Goal: Task Accomplishment & Management: Manage account settings

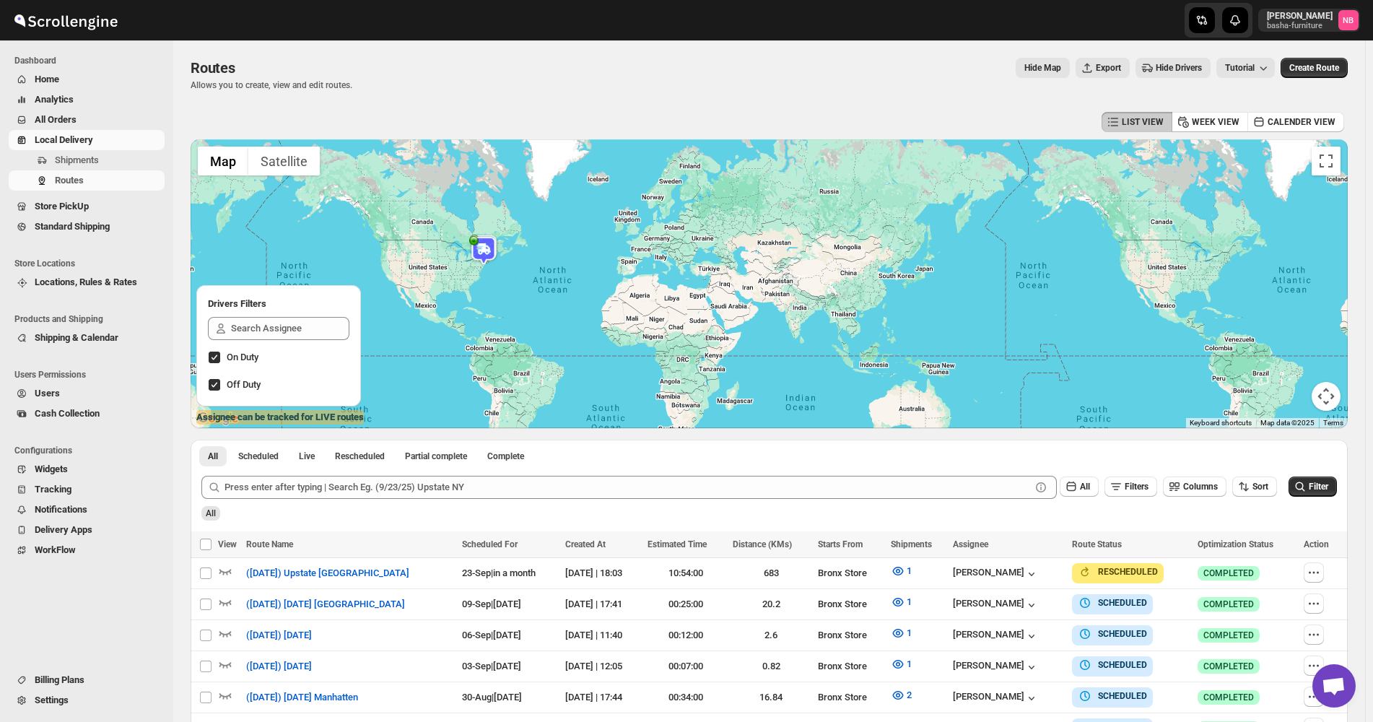
scroll to position [216, 0]
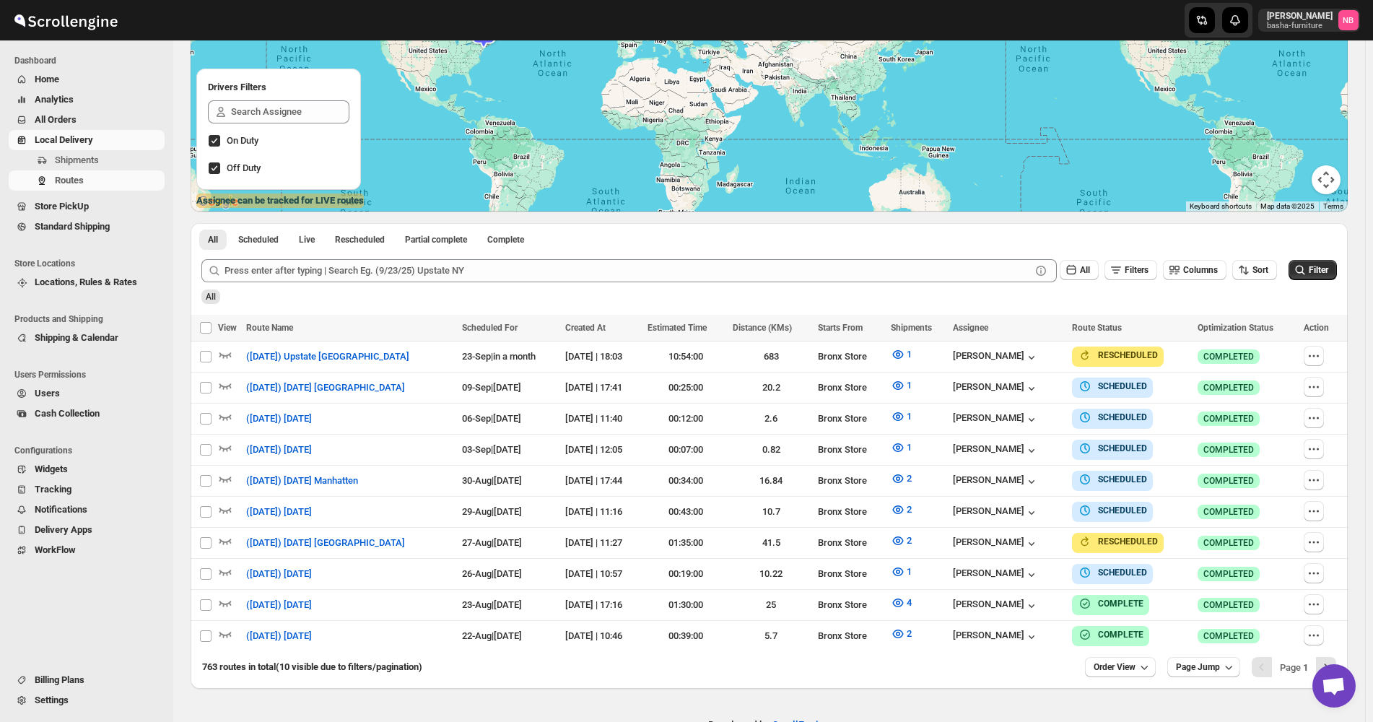
click at [64, 124] on span "All Orders" at bounding box center [56, 119] width 42 height 11
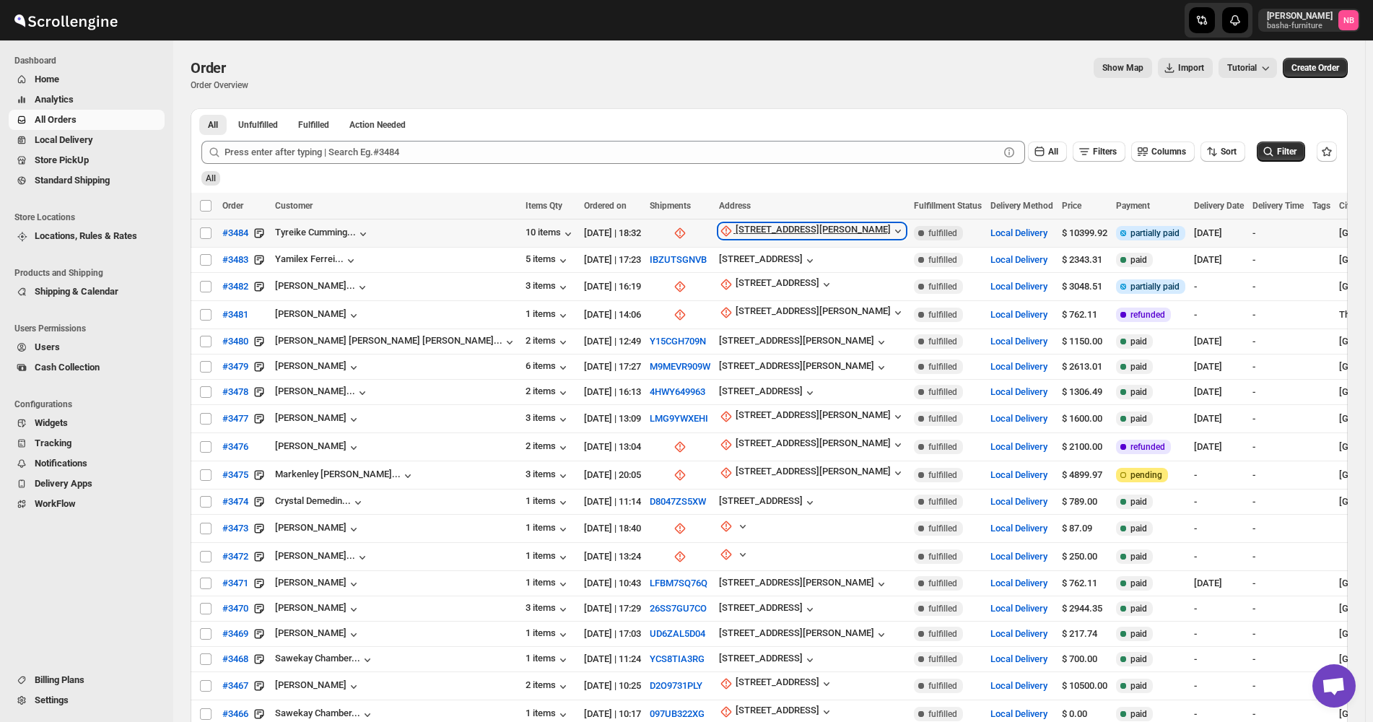
click at [735, 235] on div "[STREET_ADDRESS][PERSON_NAME]" at bounding box center [812, 231] width 155 height 14
click at [688, 307] on span "Update manually" at bounding box center [668, 308] width 69 height 11
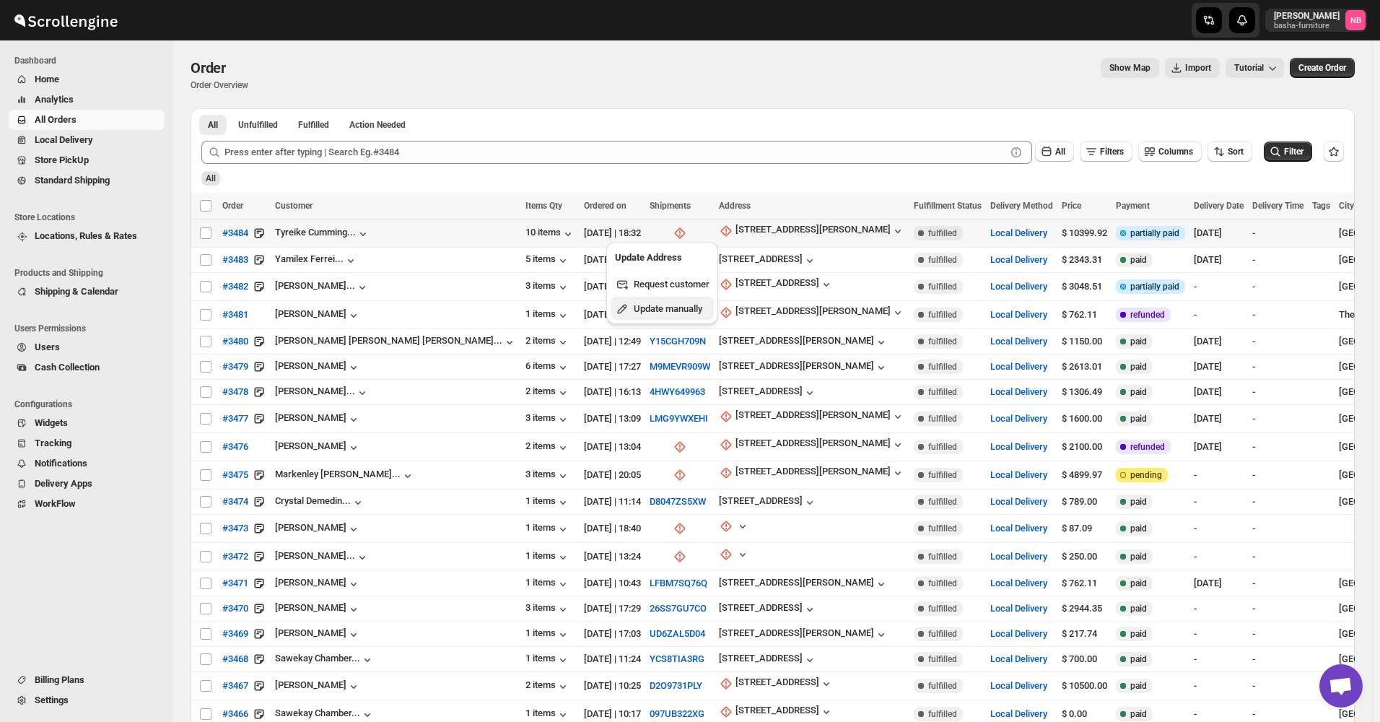
select select "US"
select select "[US_STATE]"
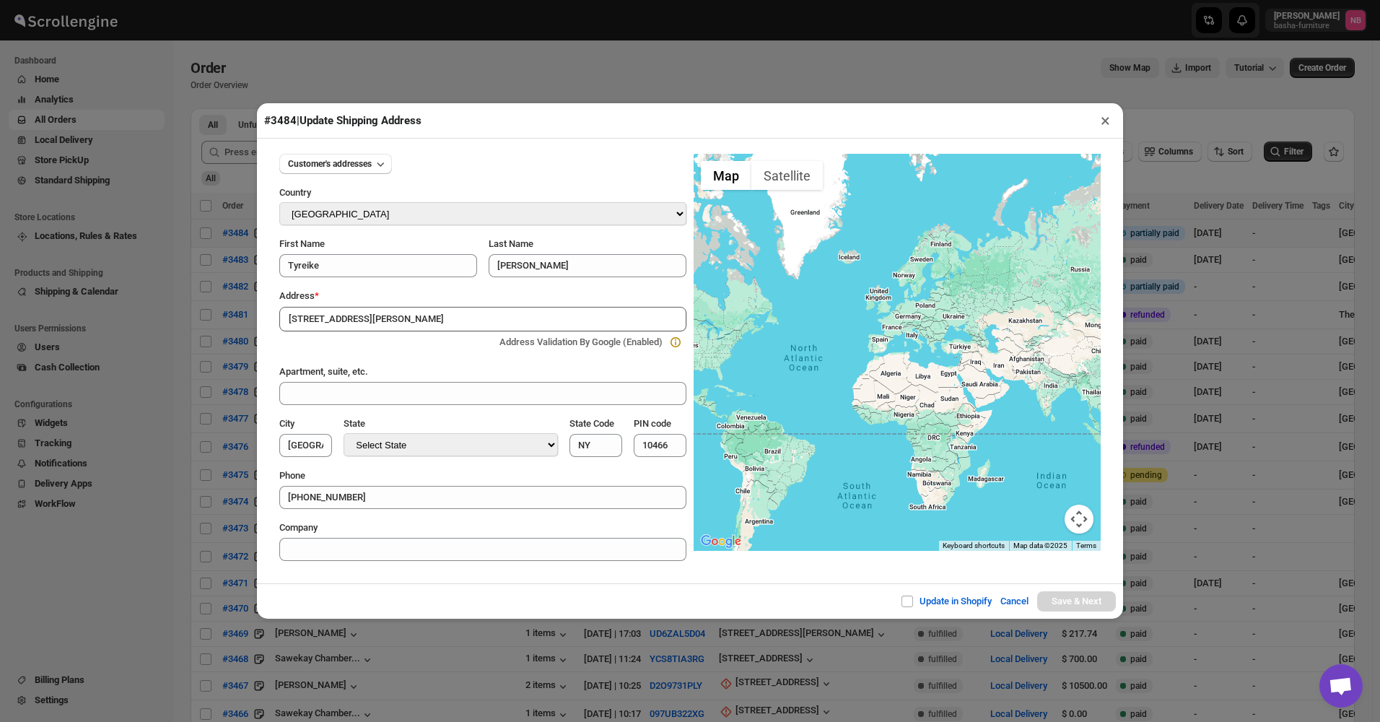
click at [442, 321] on input "[STREET_ADDRESS][PERSON_NAME]" at bounding box center [482, 319] width 407 height 25
type input "[STREET_ADDRESS][PERSON_NAME]"
click at [1104, 125] on button "×" at bounding box center [1105, 120] width 21 height 20
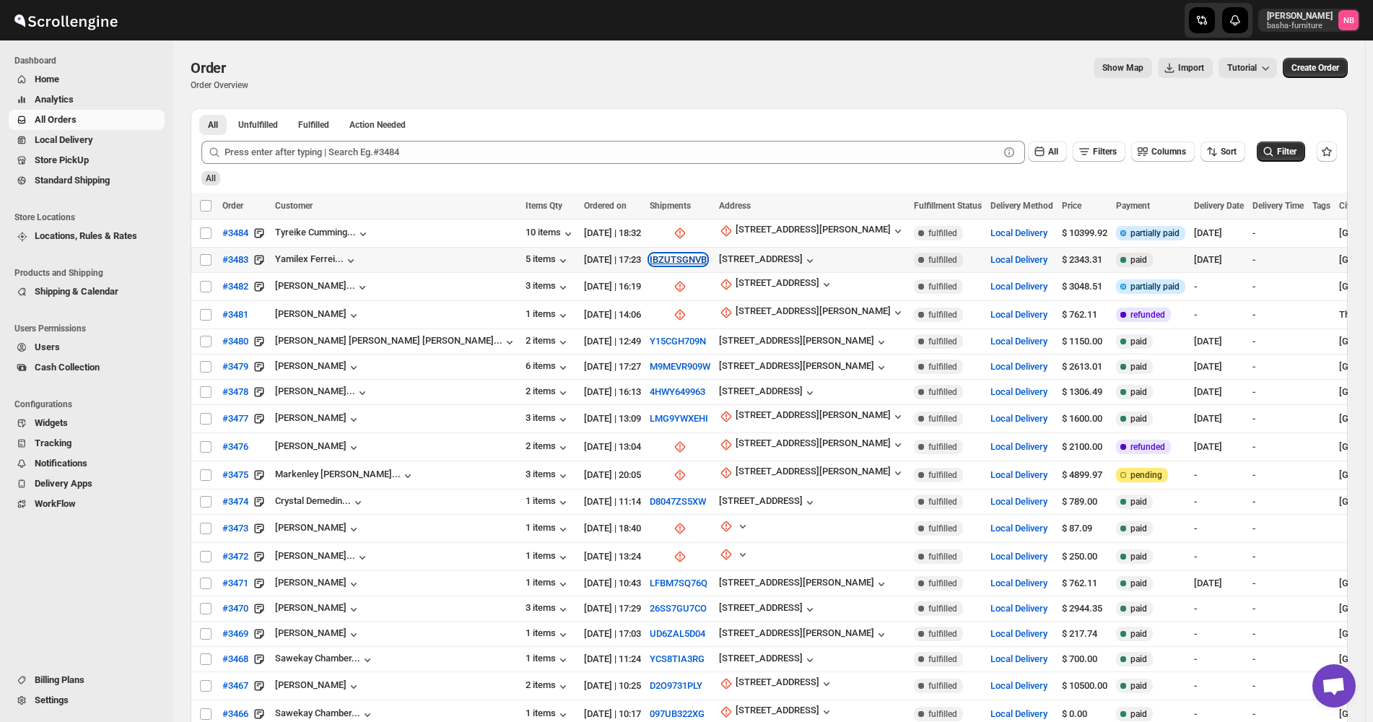
click at [649, 254] on button "IBZUTSGNVB" at bounding box center [677, 259] width 57 height 11
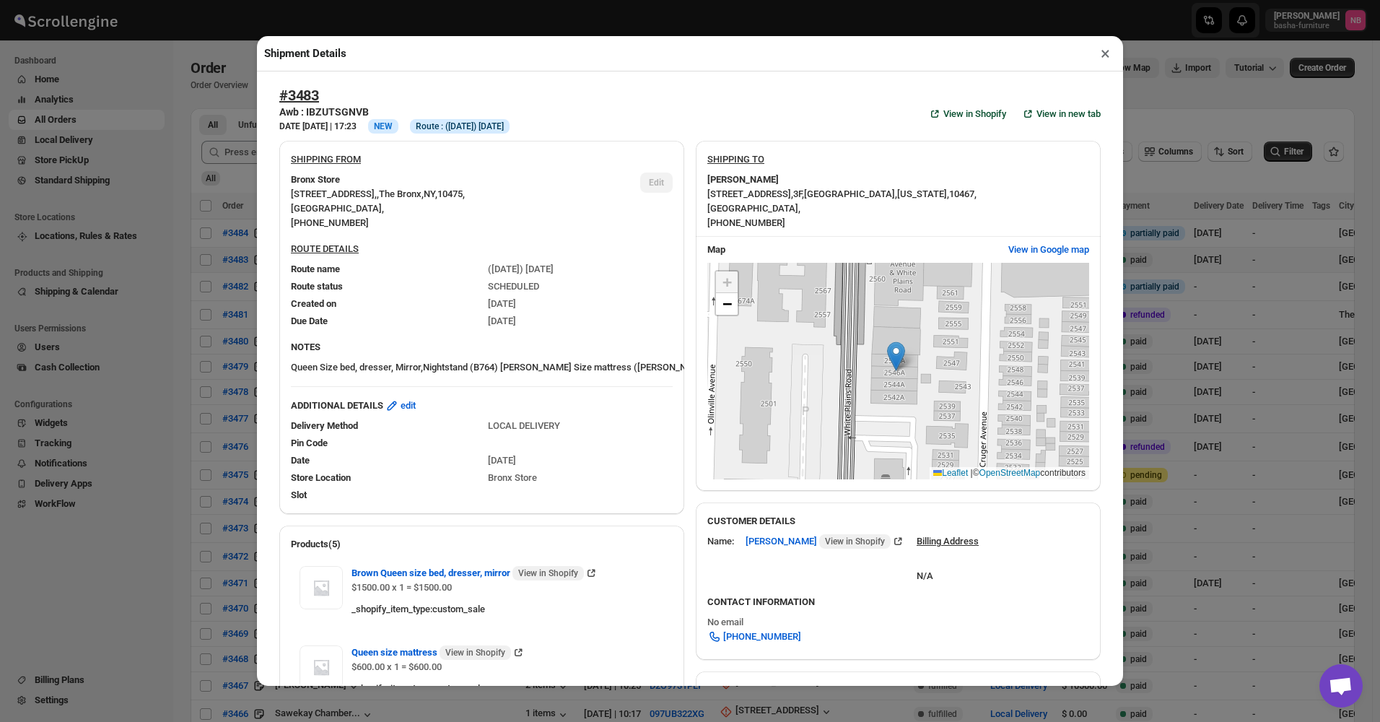
click at [236, 261] on div "Shipment Details × #3483 Awb : IBZUTSGNVB DATE 25-Aug-25 | 17:23 Info NEW Info …" at bounding box center [690, 361] width 1380 height 722
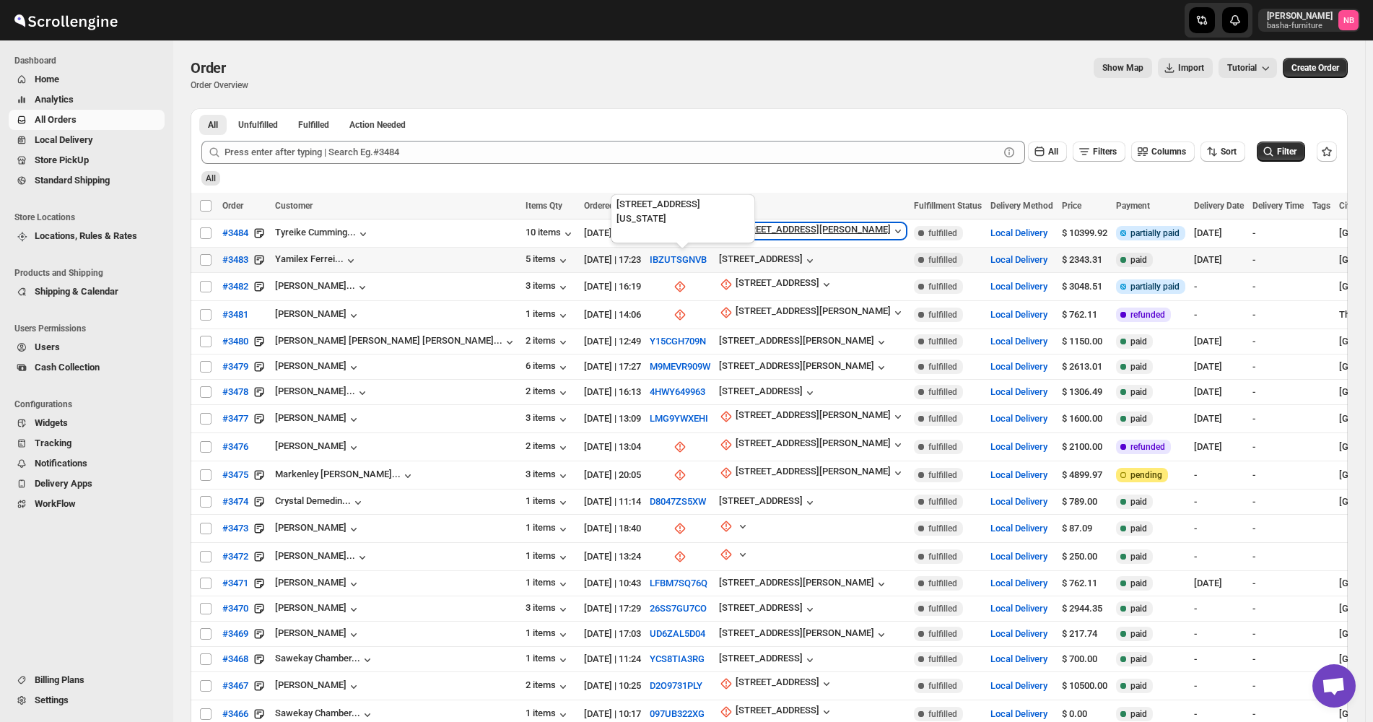
click at [890, 233] on icon "button" at bounding box center [897, 231] width 14 height 14
click at [735, 237] on div "[STREET_ADDRESS][PERSON_NAME]" at bounding box center [812, 231] width 155 height 14
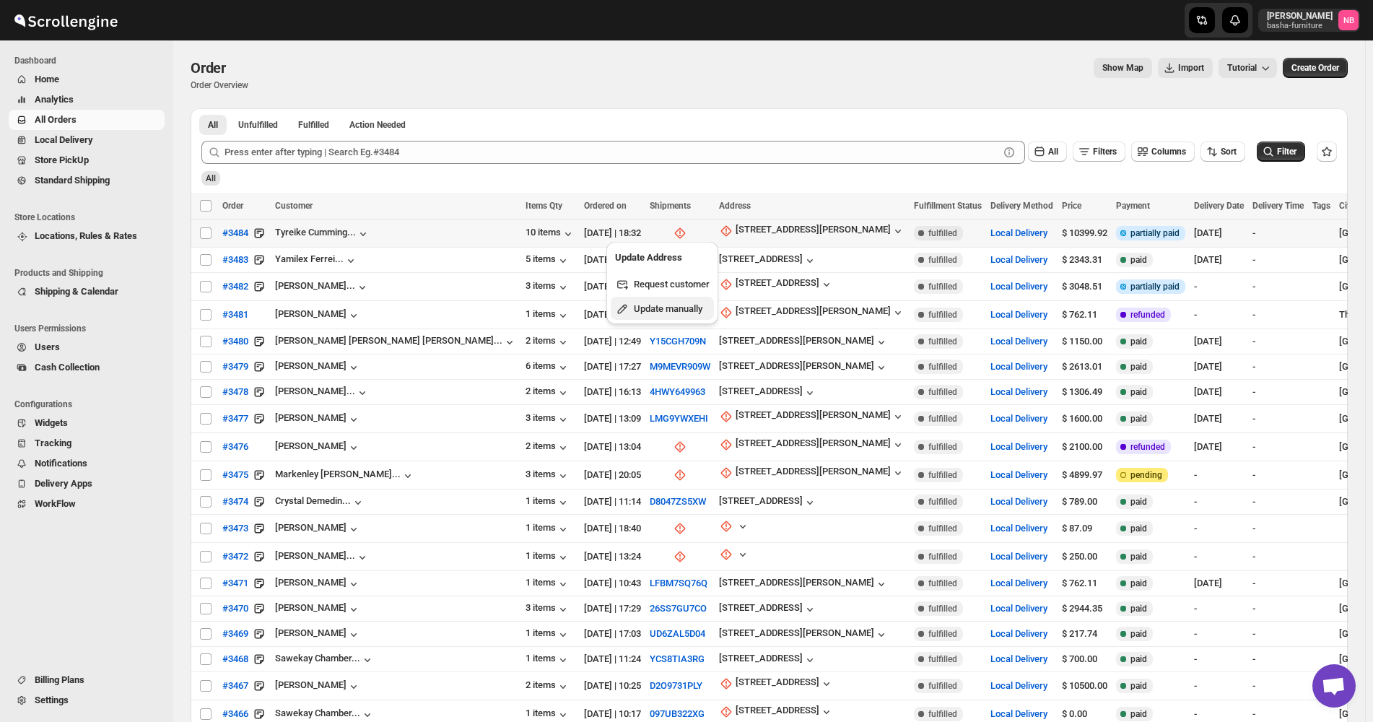
click at [654, 303] on span "Update manually" at bounding box center [668, 308] width 69 height 11
select select "US"
select select "[US_STATE]"
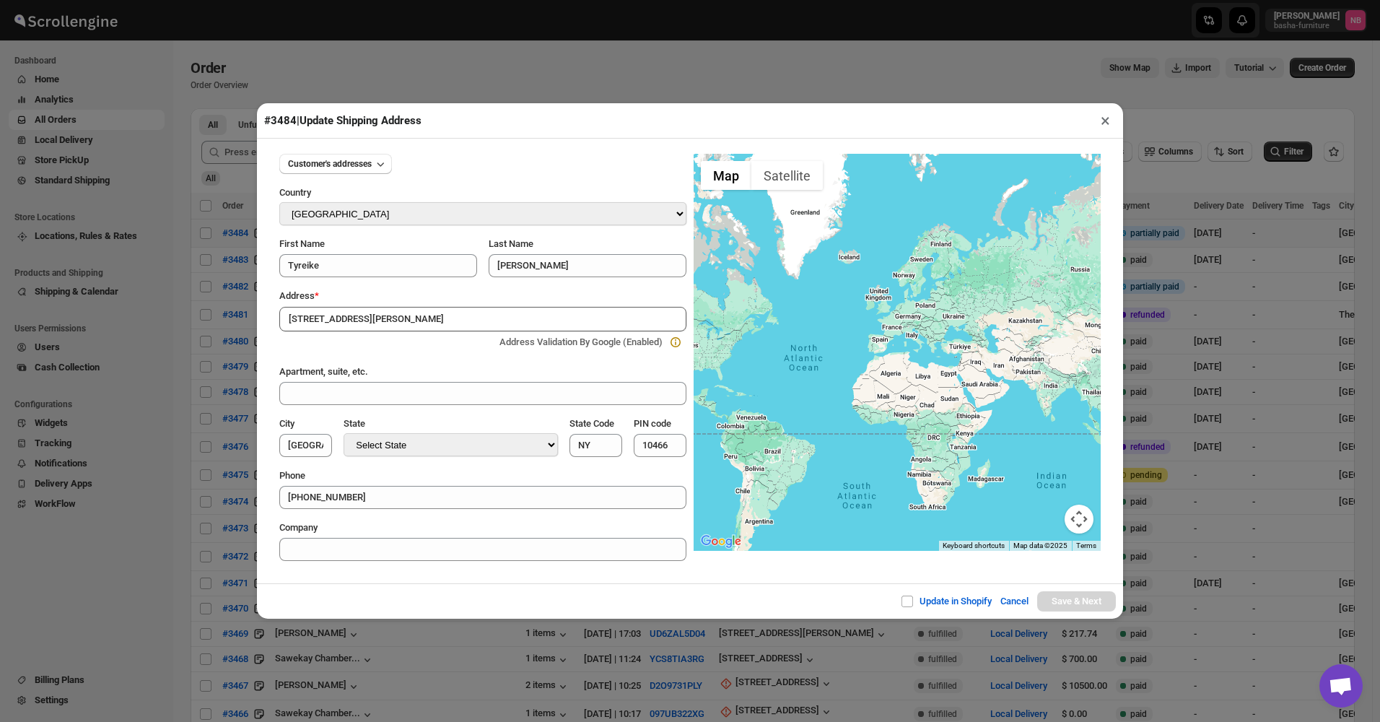
click at [471, 318] on input "[STREET_ADDRESS][PERSON_NAME]" at bounding box center [482, 319] width 407 height 25
type input "[STREET_ADDRESS][PERSON_NAME]"
click at [1099, 121] on button "×" at bounding box center [1105, 120] width 21 height 20
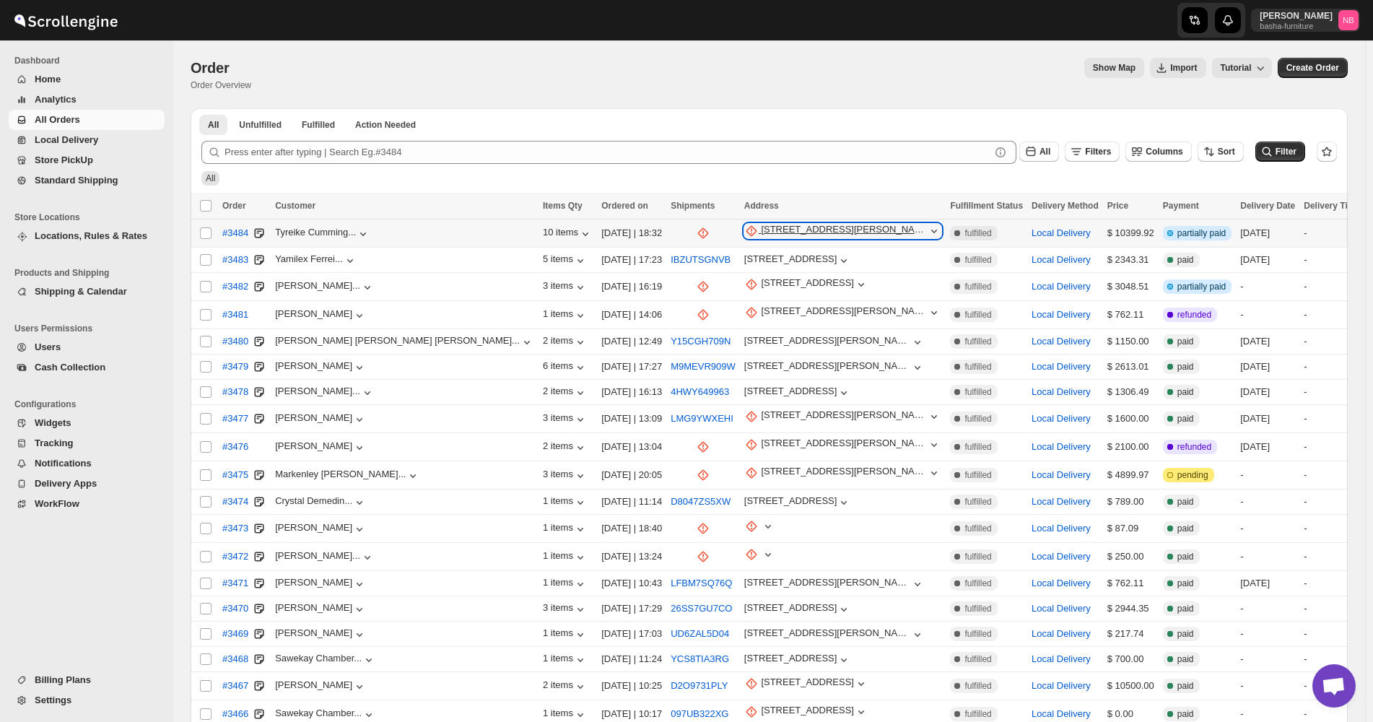
click at [761, 236] on div "[STREET_ADDRESS][PERSON_NAME]" at bounding box center [844, 231] width 166 height 14
click at [676, 302] on span "Update manually" at bounding box center [672, 309] width 76 height 14
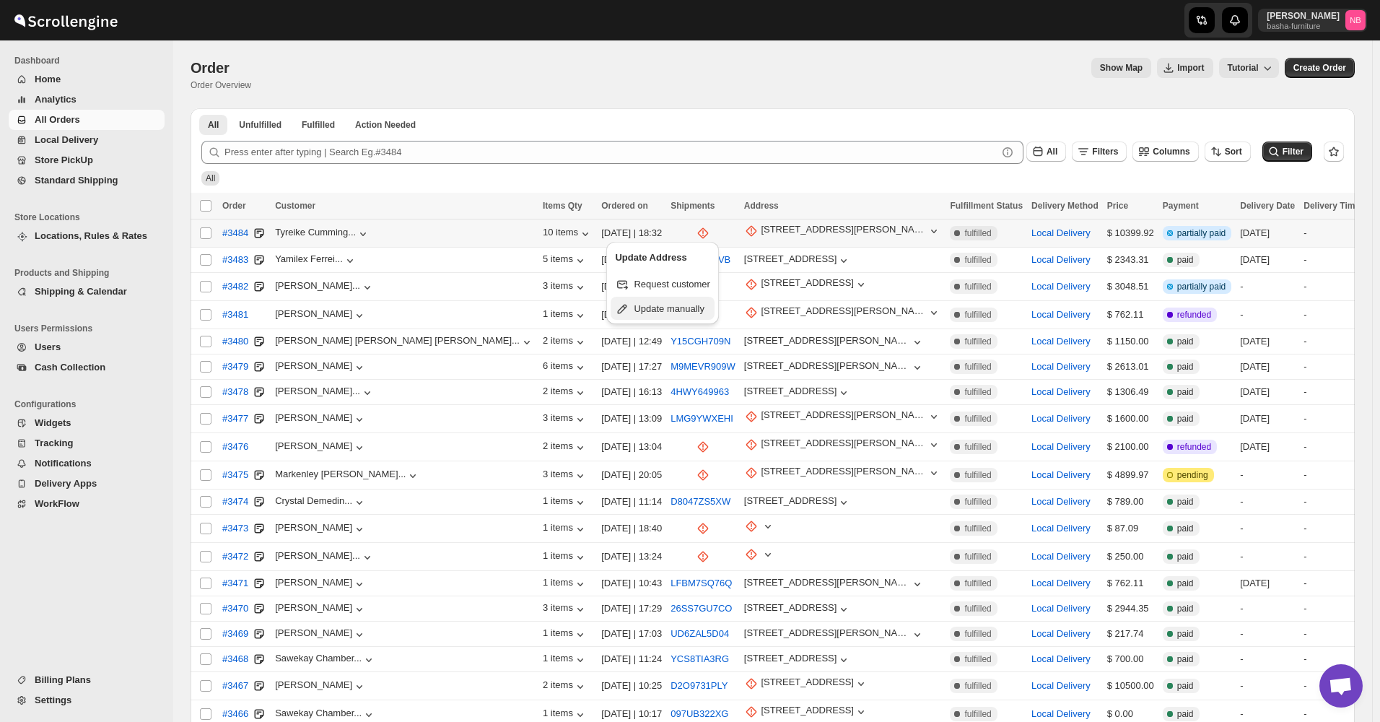
select select "US"
select select "[US_STATE]"
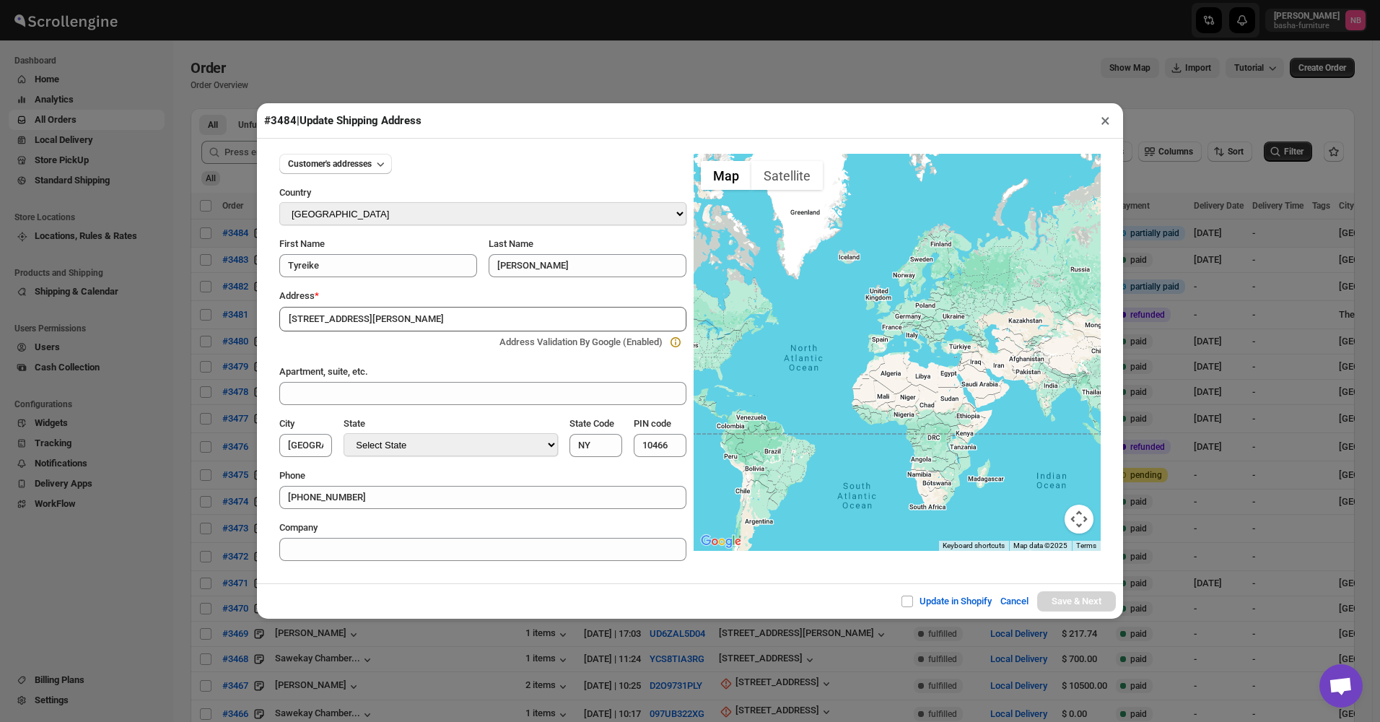
click at [450, 318] on input "[STREET_ADDRESS][PERSON_NAME]" at bounding box center [482, 319] width 407 height 25
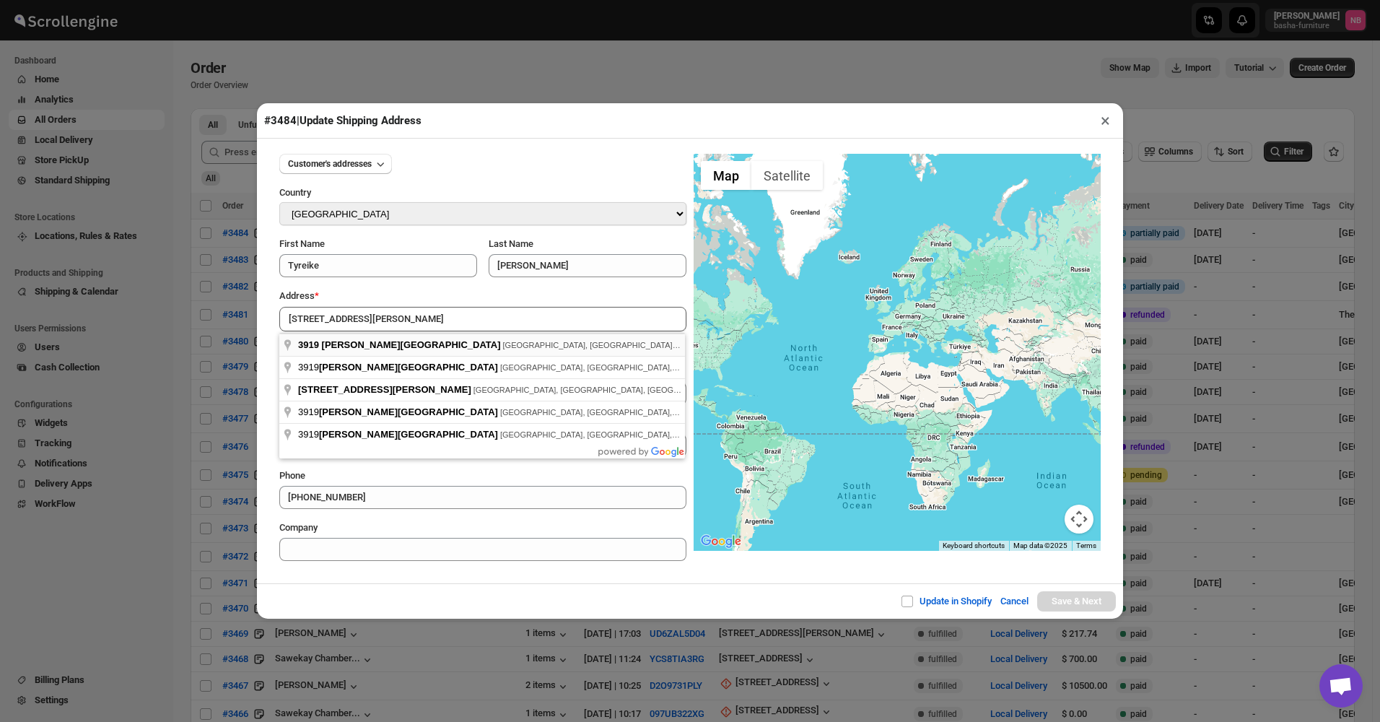
type input "[STREET_ADDRESS][PERSON_NAME]"
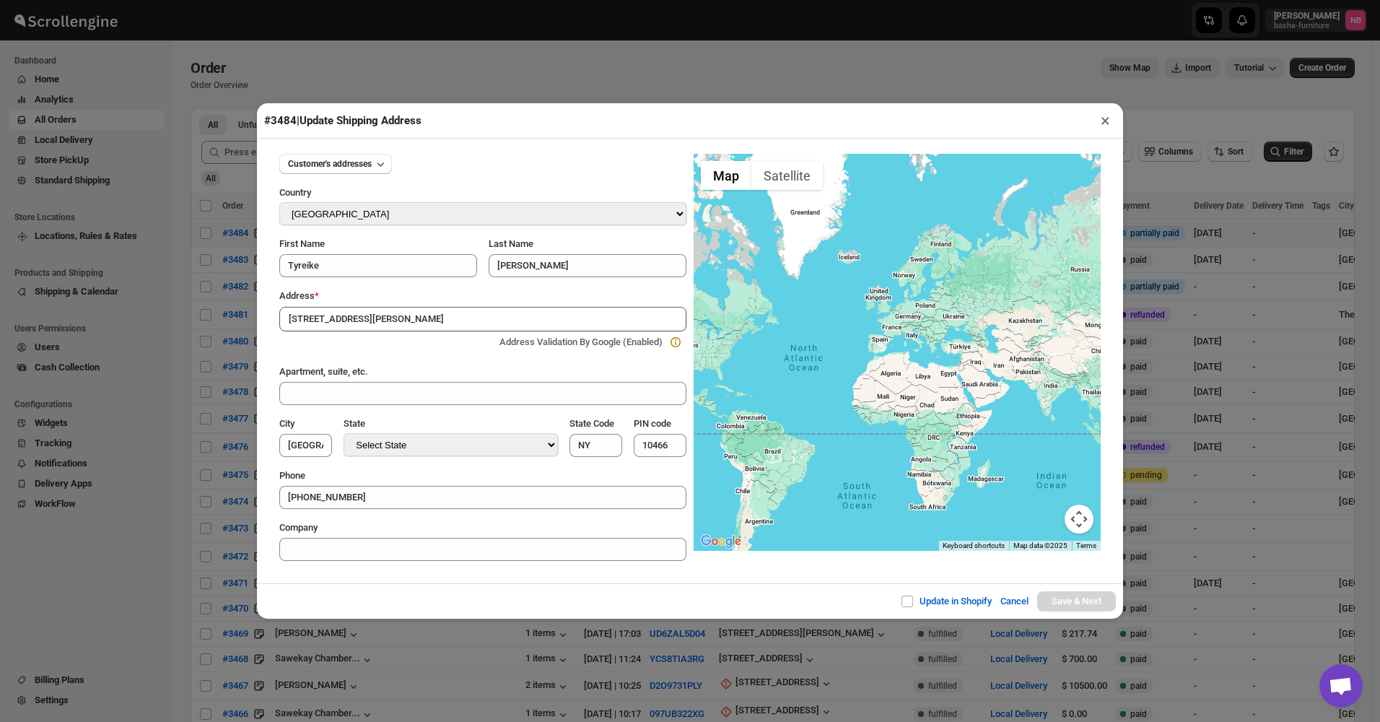
type input "[GEOGRAPHIC_DATA]"
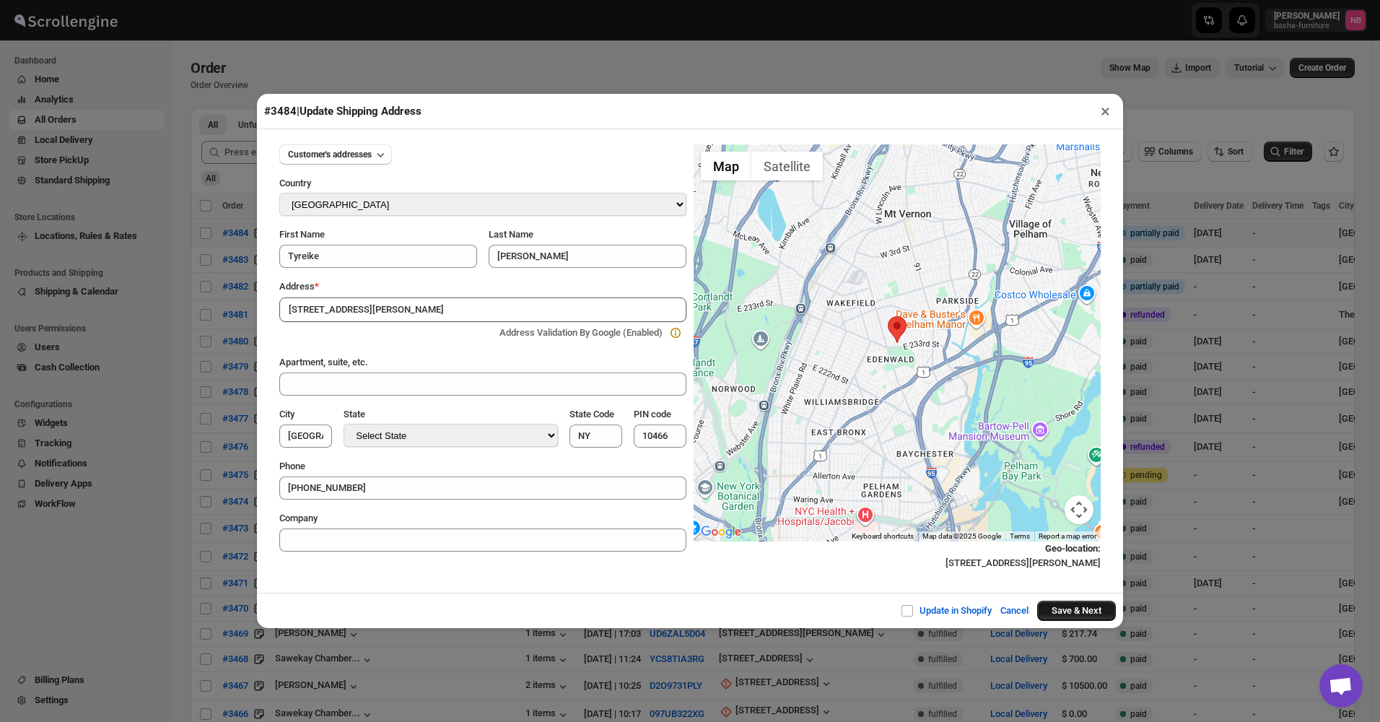
click at [1084, 613] on button "Save & Next" at bounding box center [1076, 610] width 79 height 20
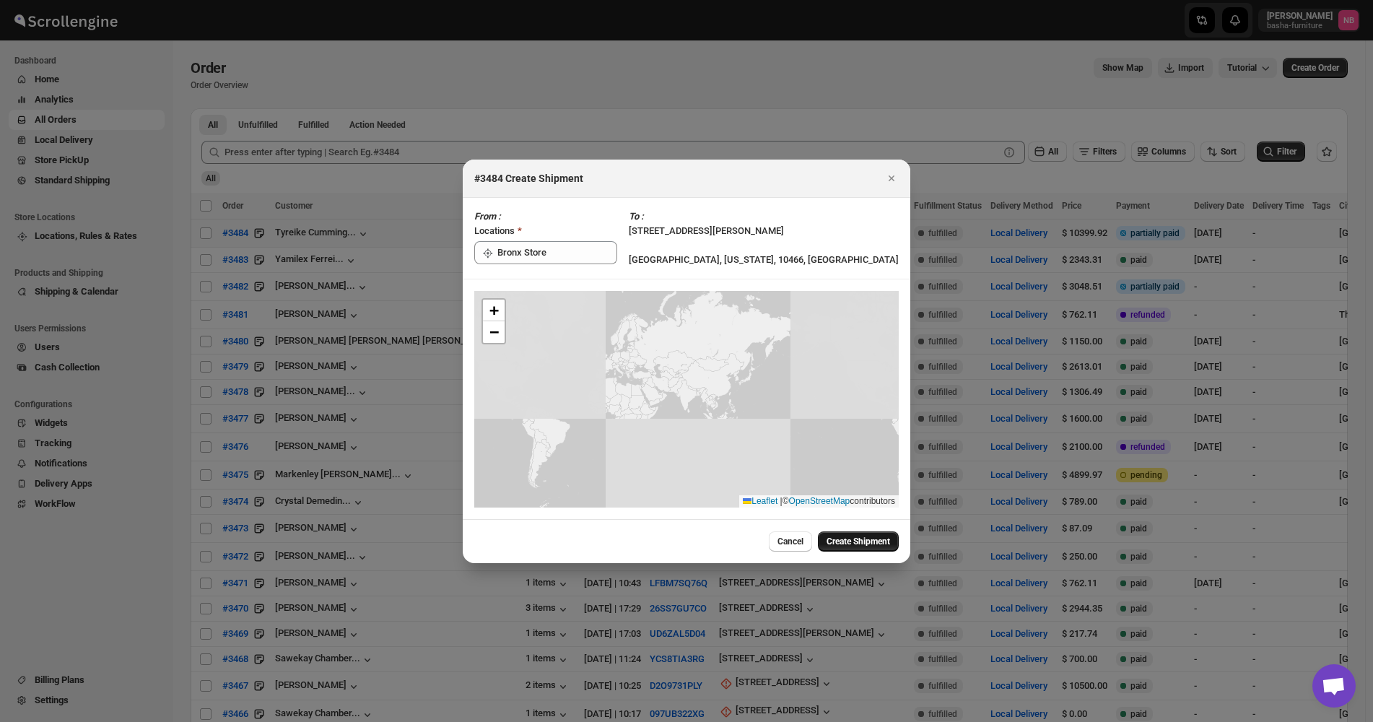
click at [839, 537] on span "Create Shipment" at bounding box center [858, 541] width 64 height 12
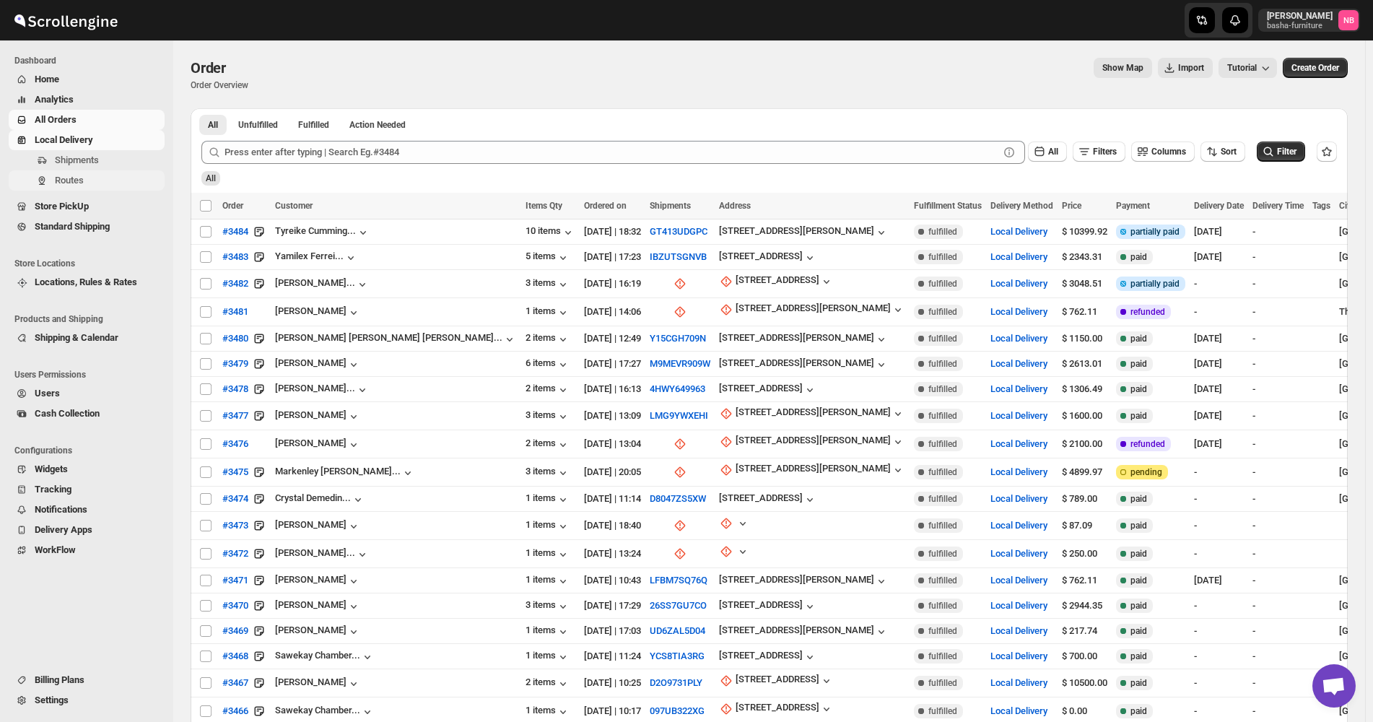
click at [60, 183] on span "Routes" at bounding box center [69, 180] width 29 height 11
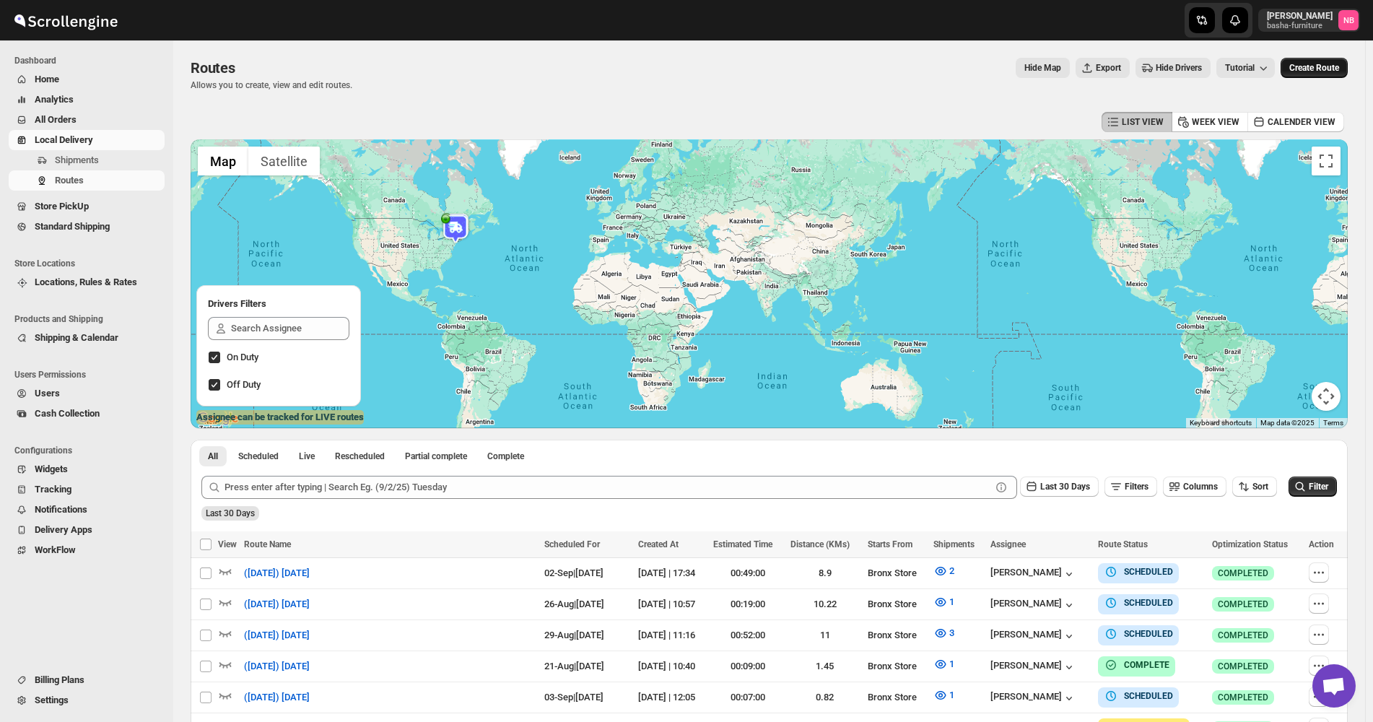
click at [1318, 70] on span "Create Route" at bounding box center [1314, 68] width 50 height 12
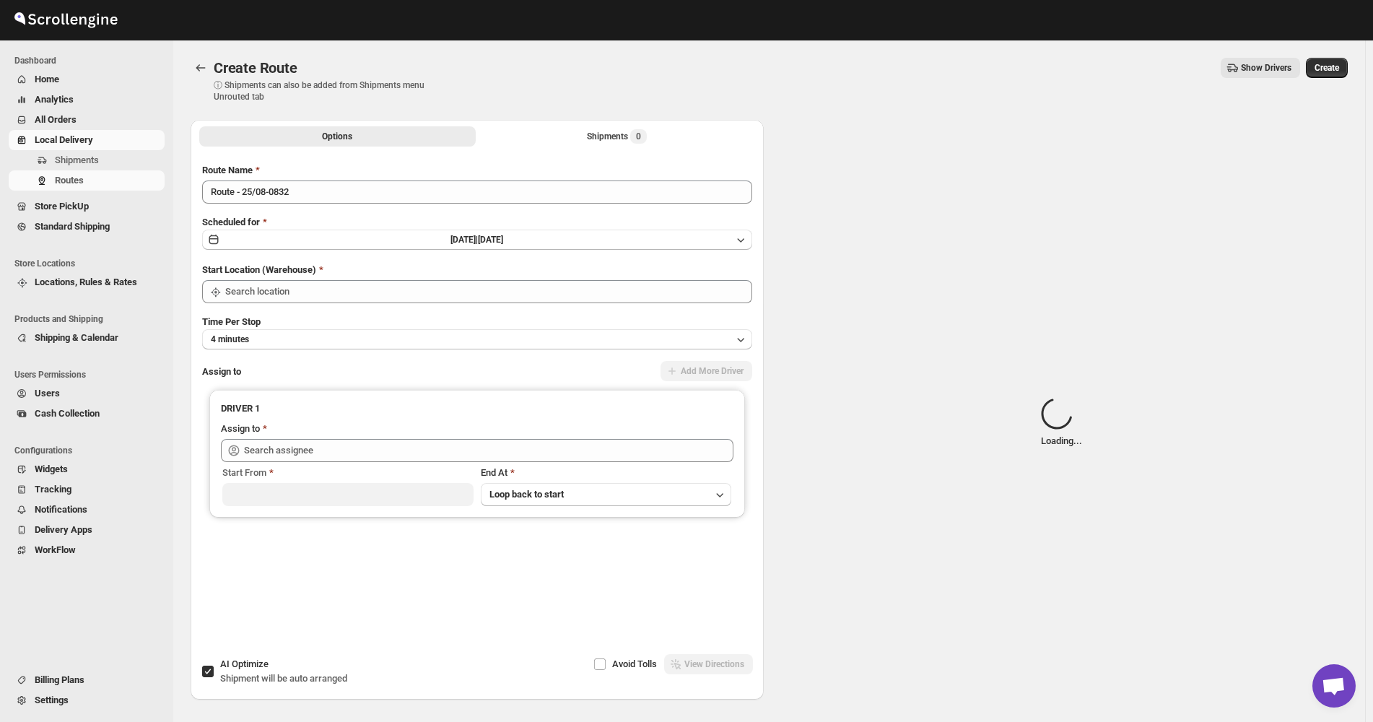
type input "Not Available"
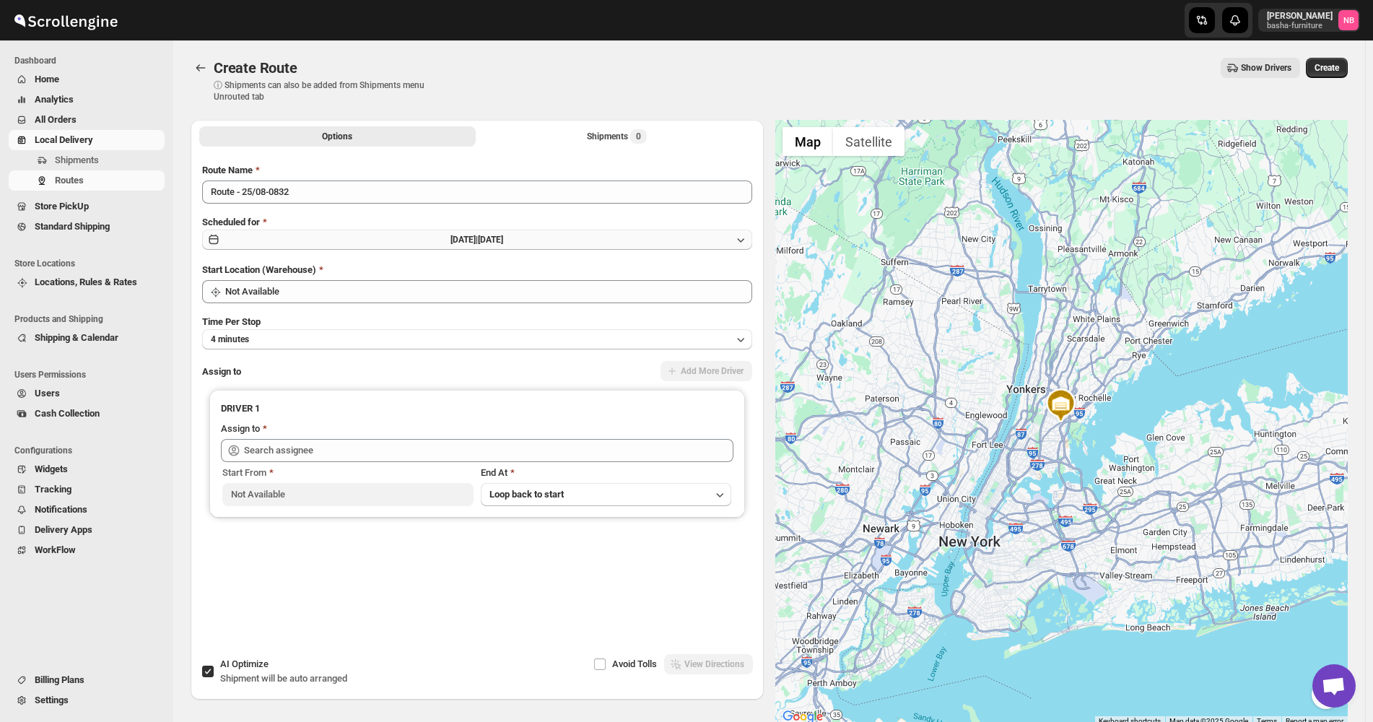
click at [450, 235] on span "[DATE] |" at bounding box center [463, 240] width 27 height 10
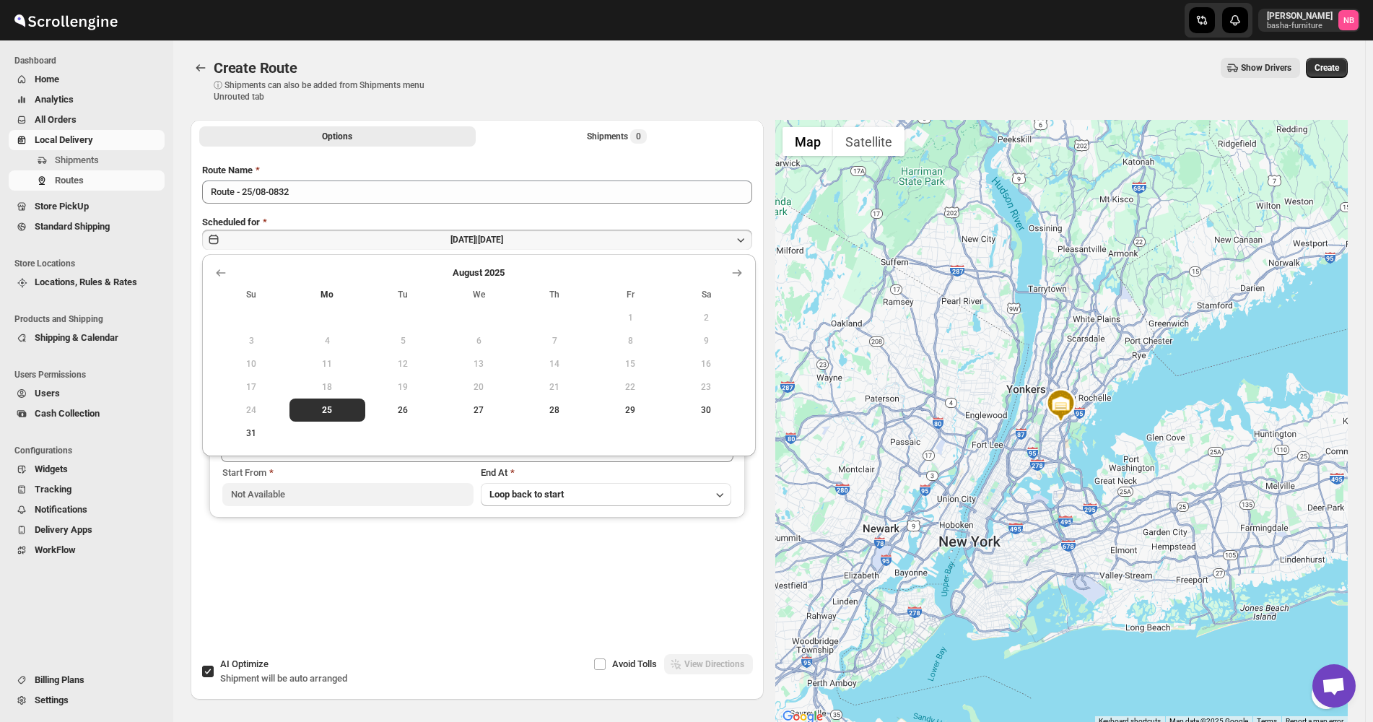
click at [725, 275] on div at bounding box center [479, 273] width 530 height 14
click at [732, 272] on icon "Show next month, September 2025" at bounding box center [737, 273] width 14 height 14
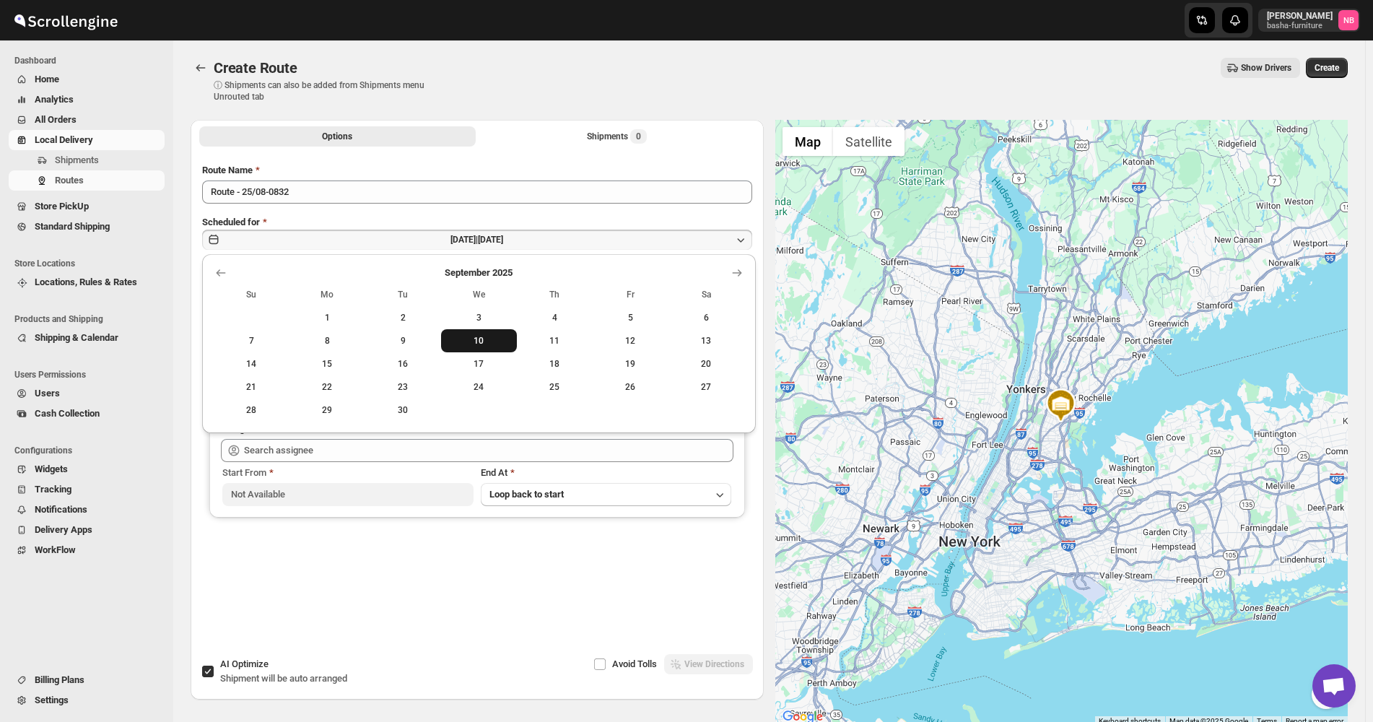
click at [480, 336] on span "10" at bounding box center [479, 341] width 64 height 12
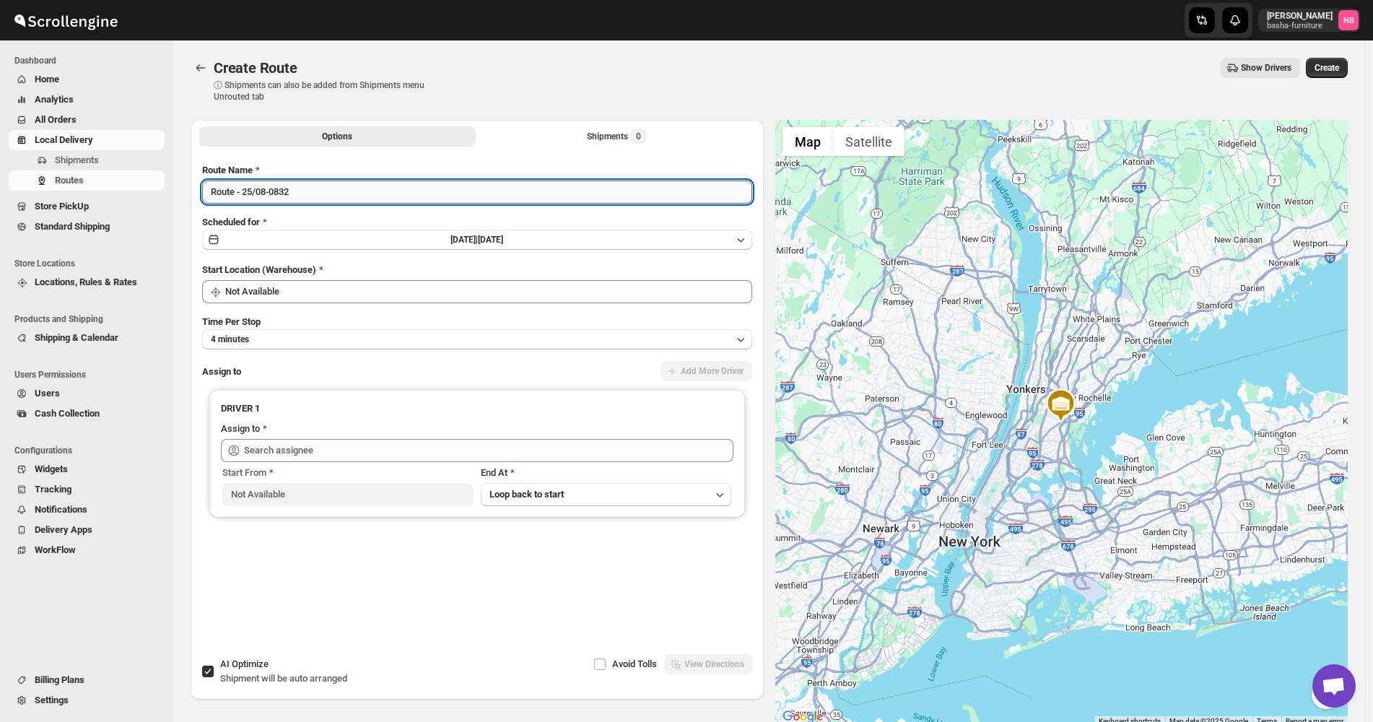
click at [360, 186] on input "Route - 25/08-0832" at bounding box center [477, 191] width 550 height 23
type input "([DATE]) [DATE]"
click at [297, 304] on div "Route Name ([DATE]) [DATE] Scheduled for [DATE] | [DATE] Start Location (Wareho…" at bounding box center [477, 392] width 550 height 458
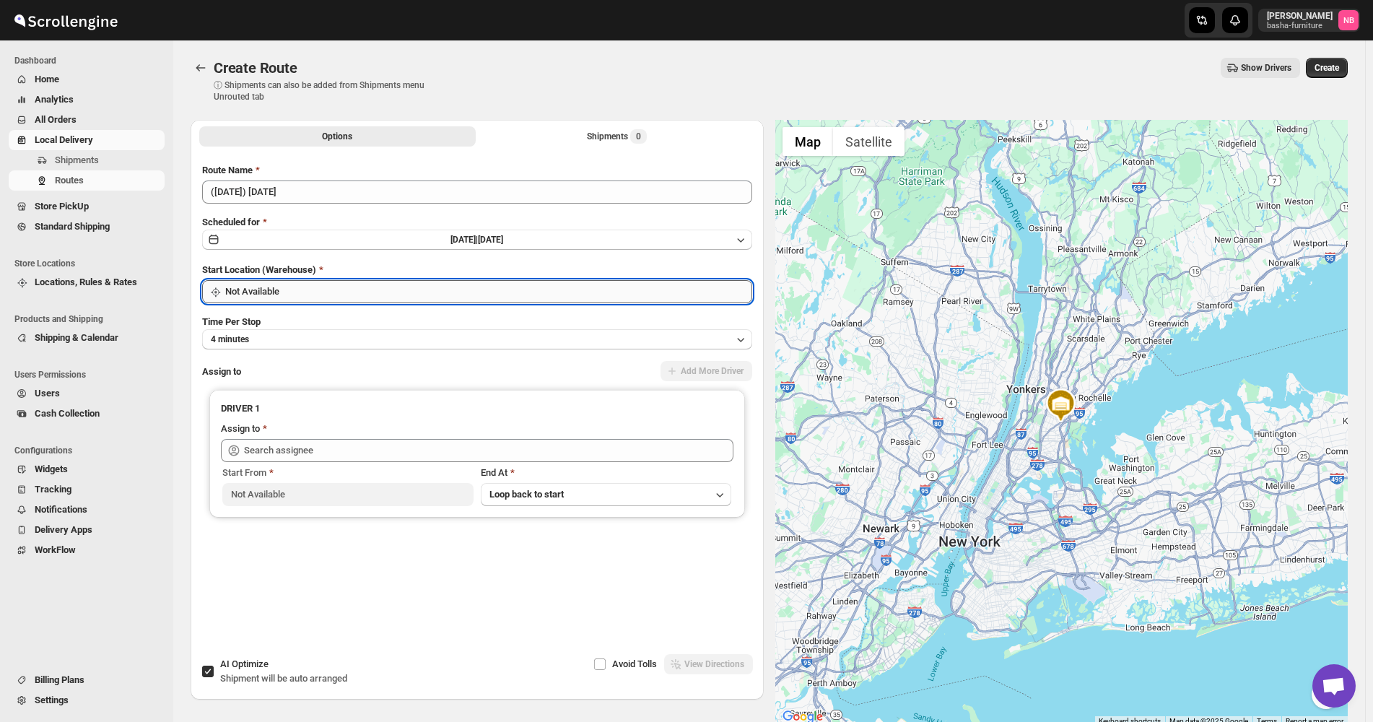
click at [304, 286] on input "Not Available" at bounding box center [488, 291] width 527 height 23
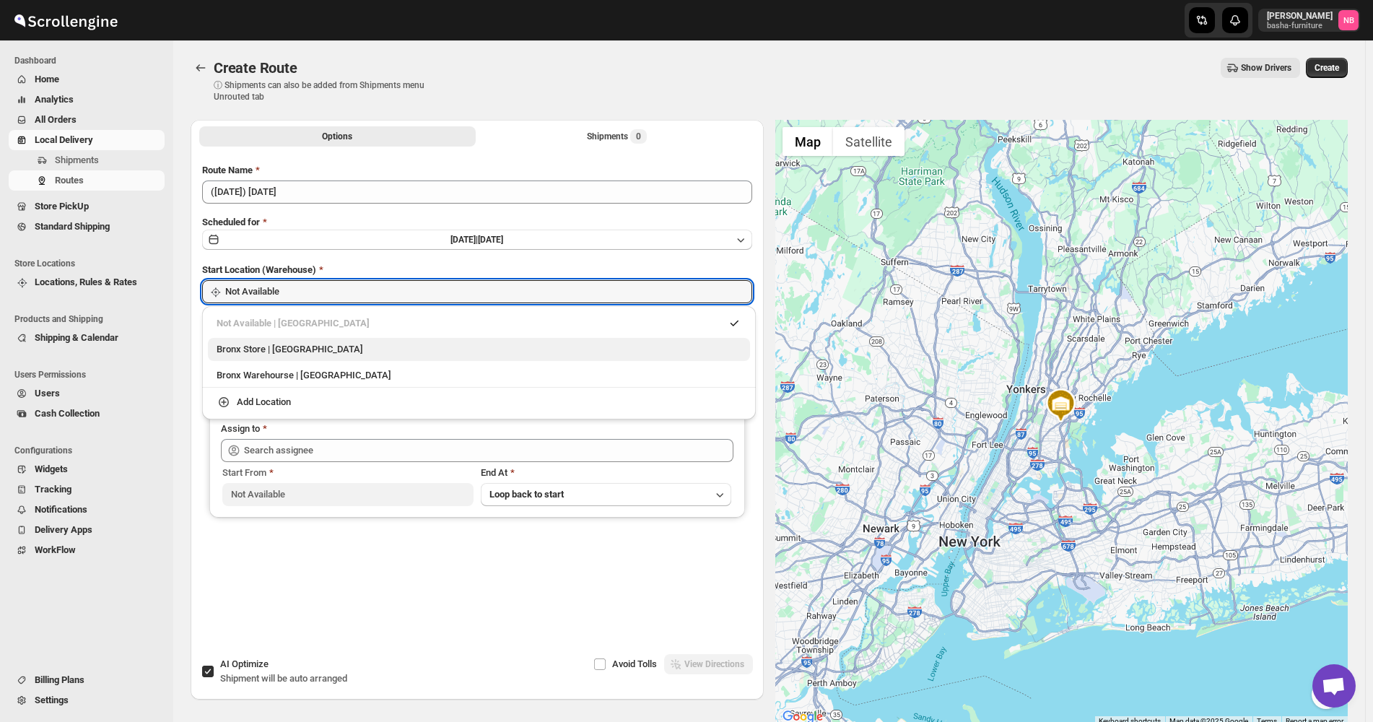
click at [261, 357] on div "Bronx Store | [GEOGRAPHIC_DATA]" at bounding box center [479, 349] width 542 height 23
type input "Bronx Store"
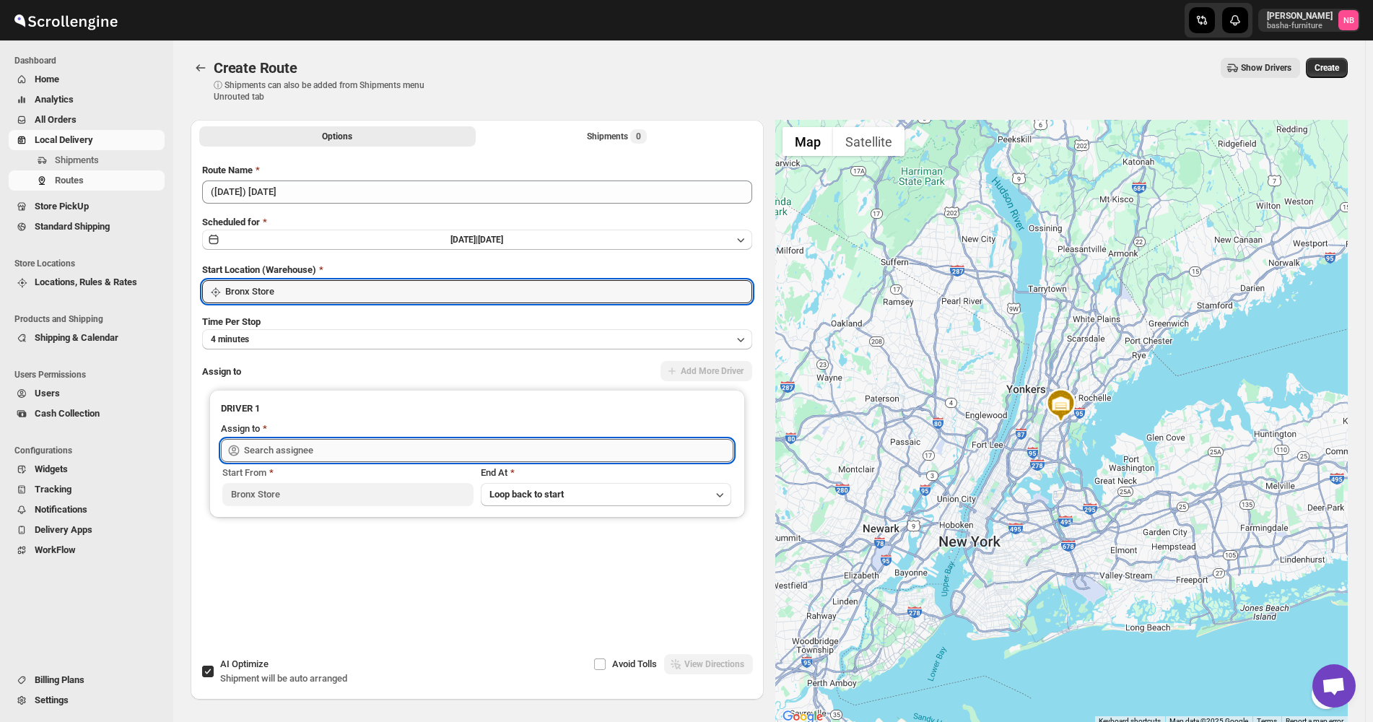
click at [369, 444] on input "text" at bounding box center [488, 450] width 489 height 23
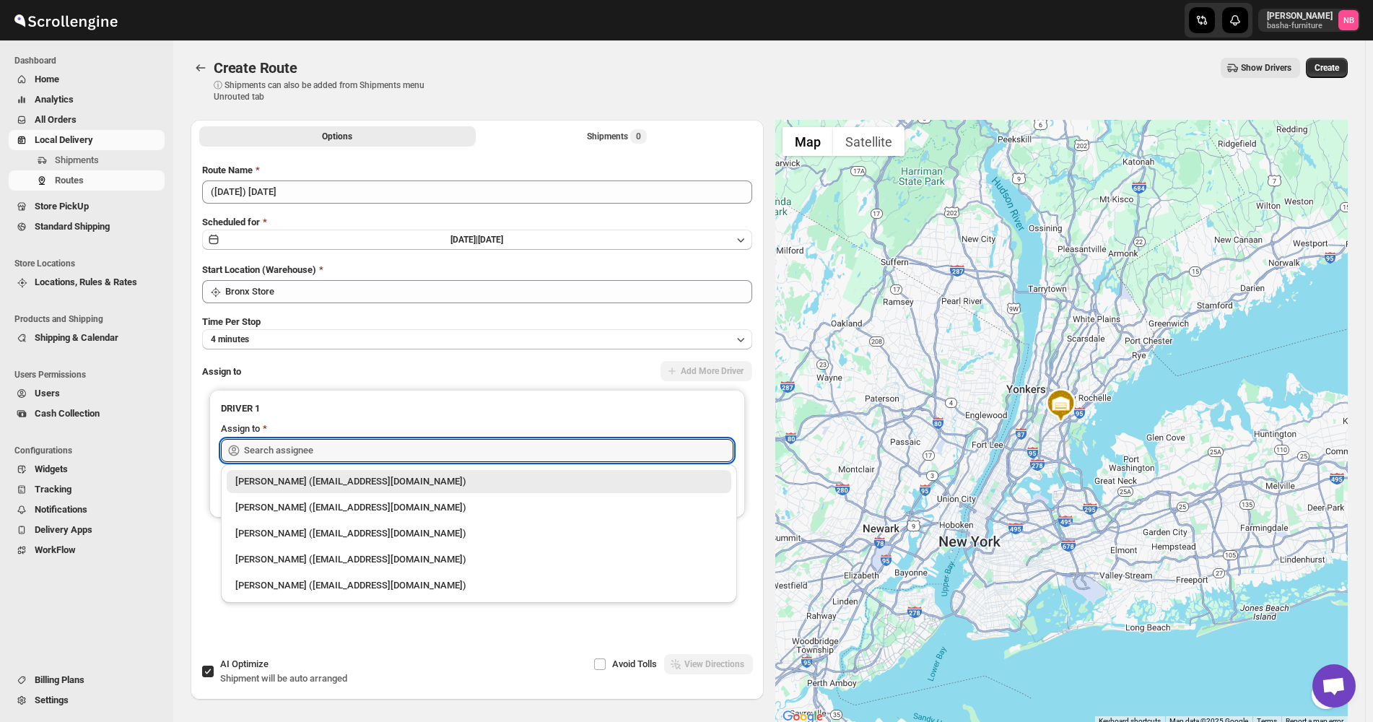
click at [321, 494] on li "[PERSON_NAME] ([EMAIL_ADDRESS][DOMAIN_NAME])" at bounding box center [479, 506] width 516 height 26
type input "[PERSON_NAME] ([EMAIL_ADDRESS][DOMAIN_NAME])"
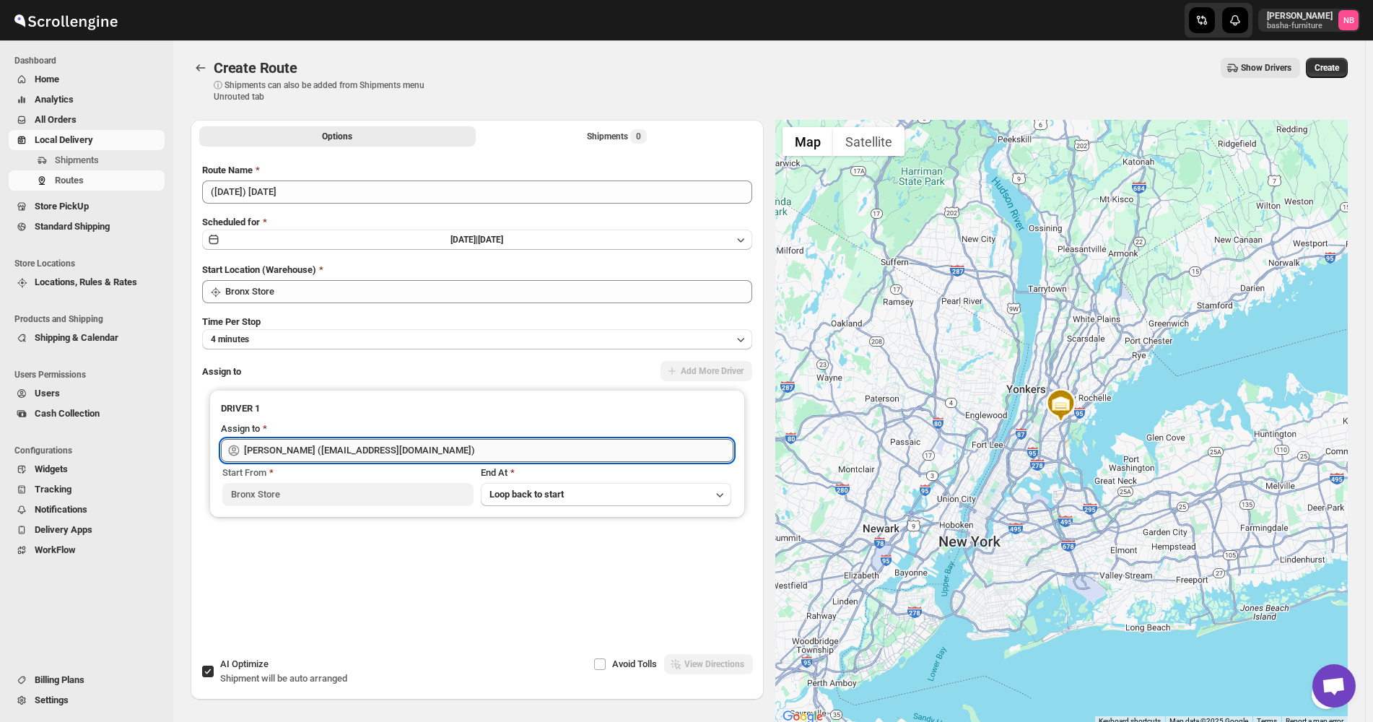
click at [327, 450] on input "[PERSON_NAME] ([EMAIL_ADDRESS][DOMAIN_NAME])" at bounding box center [488, 450] width 489 height 23
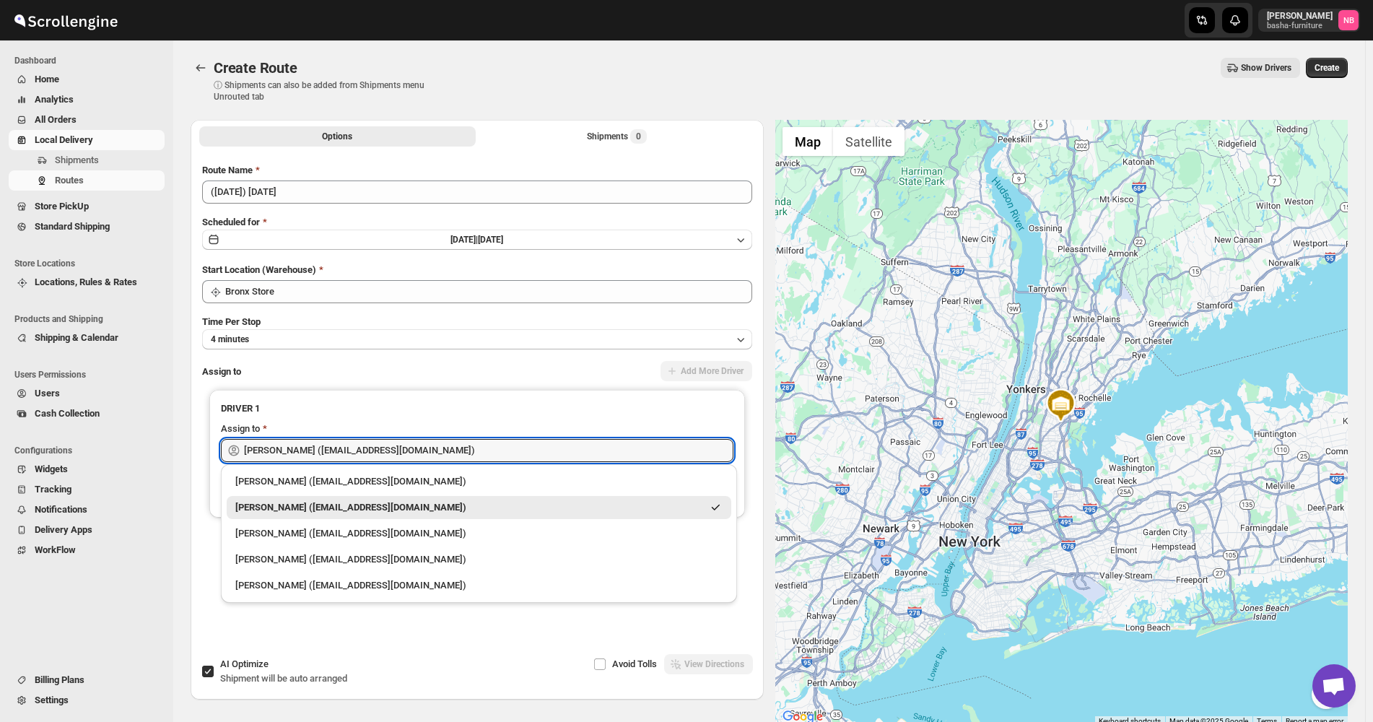
click at [310, 506] on div "[PERSON_NAME] ([EMAIL_ADDRESS][DOMAIN_NAME])" at bounding box center [468, 507] width 467 height 14
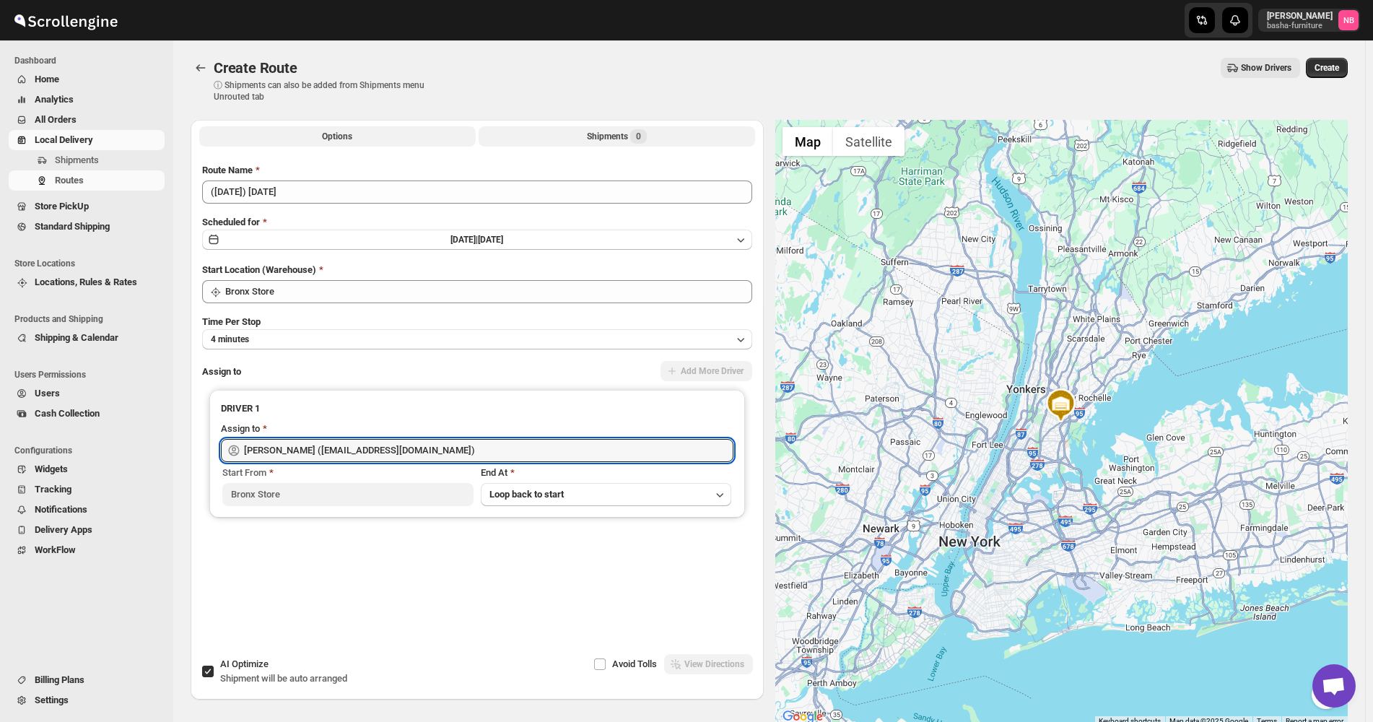
click at [506, 144] on button "Shipments 0" at bounding box center [616, 136] width 276 height 20
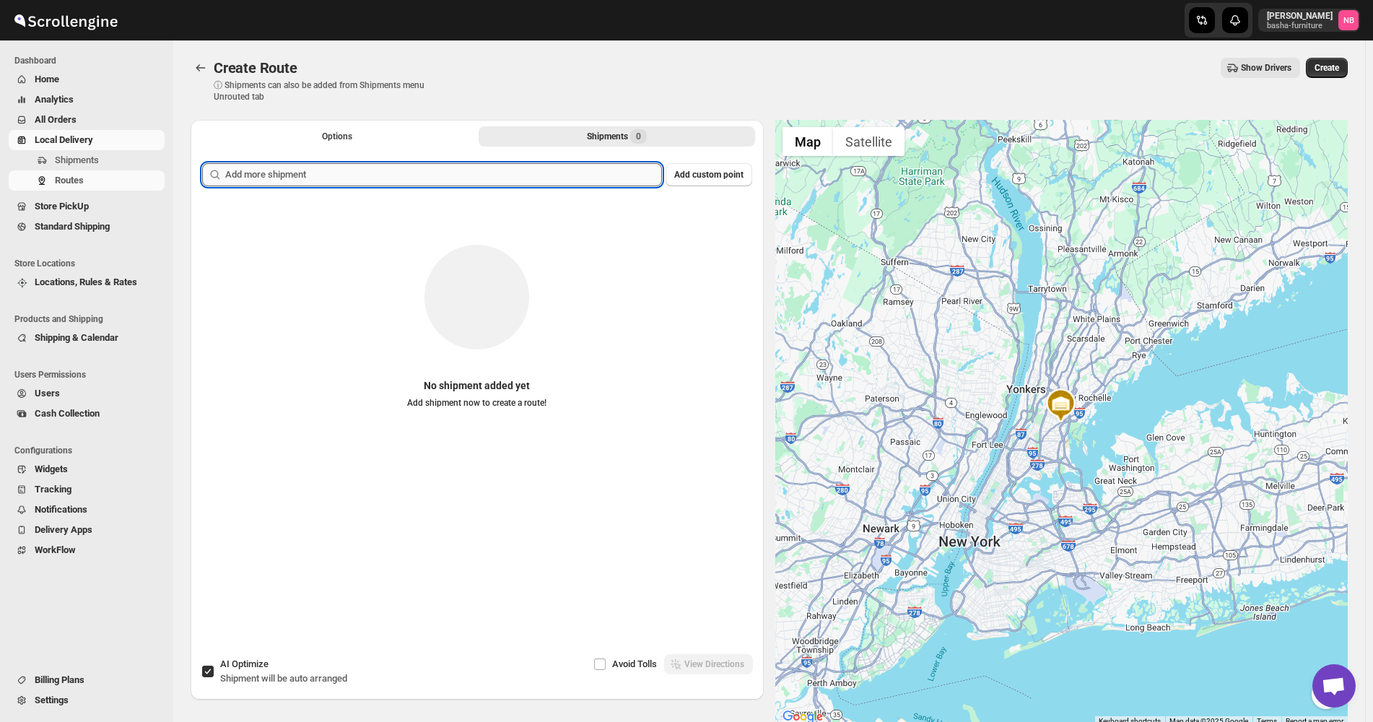
click at [490, 175] on input "text" at bounding box center [443, 174] width 437 height 23
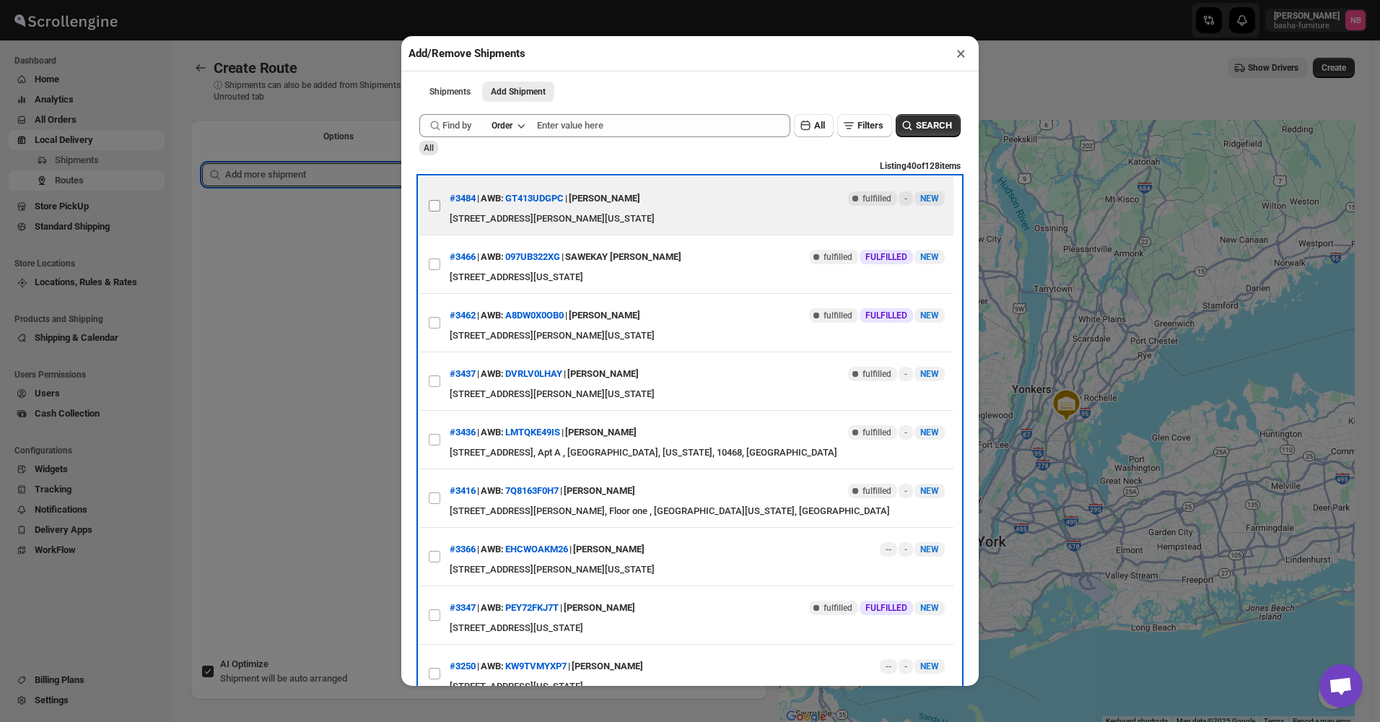
click at [438, 212] on span at bounding box center [434, 205] width 13 height 13
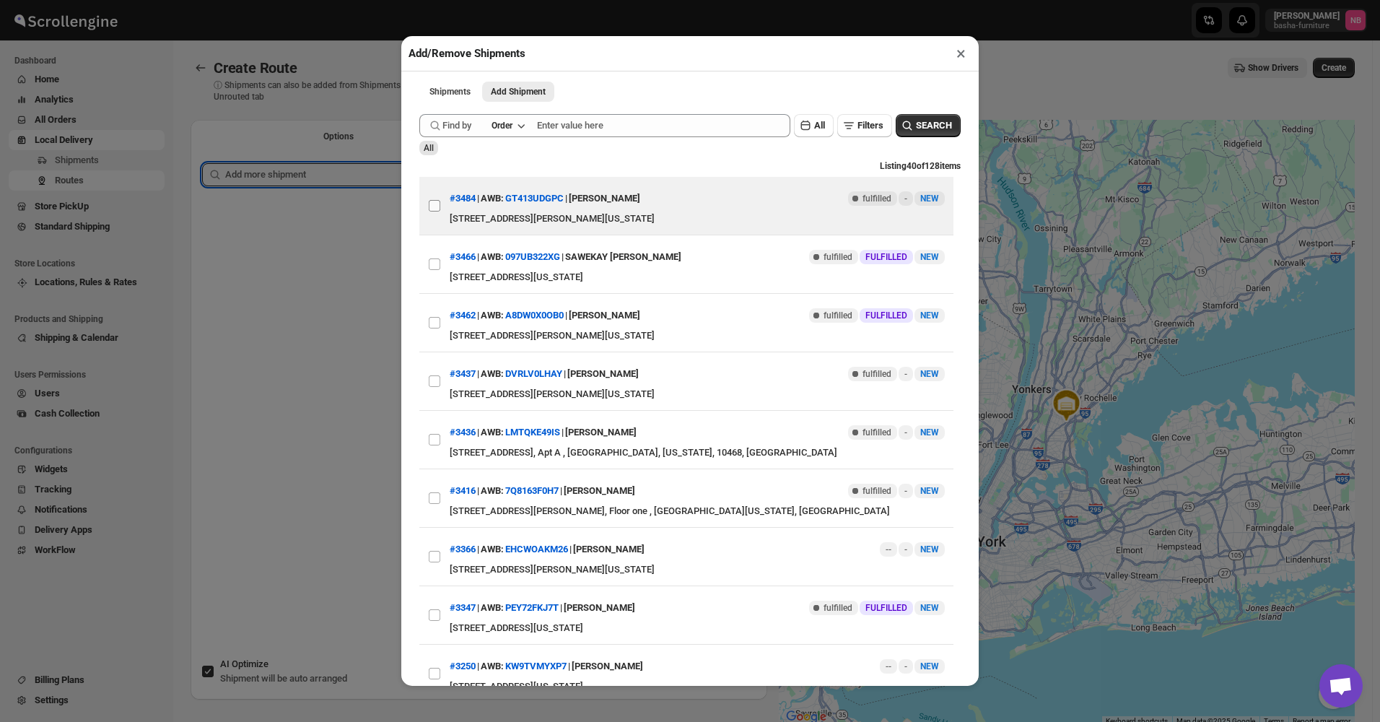
click at [438, 211] on input "View details for 68ad0088fc41024ff29d503d" at bounding box center [435, 206] width 12 height 12
checkbox input "true"
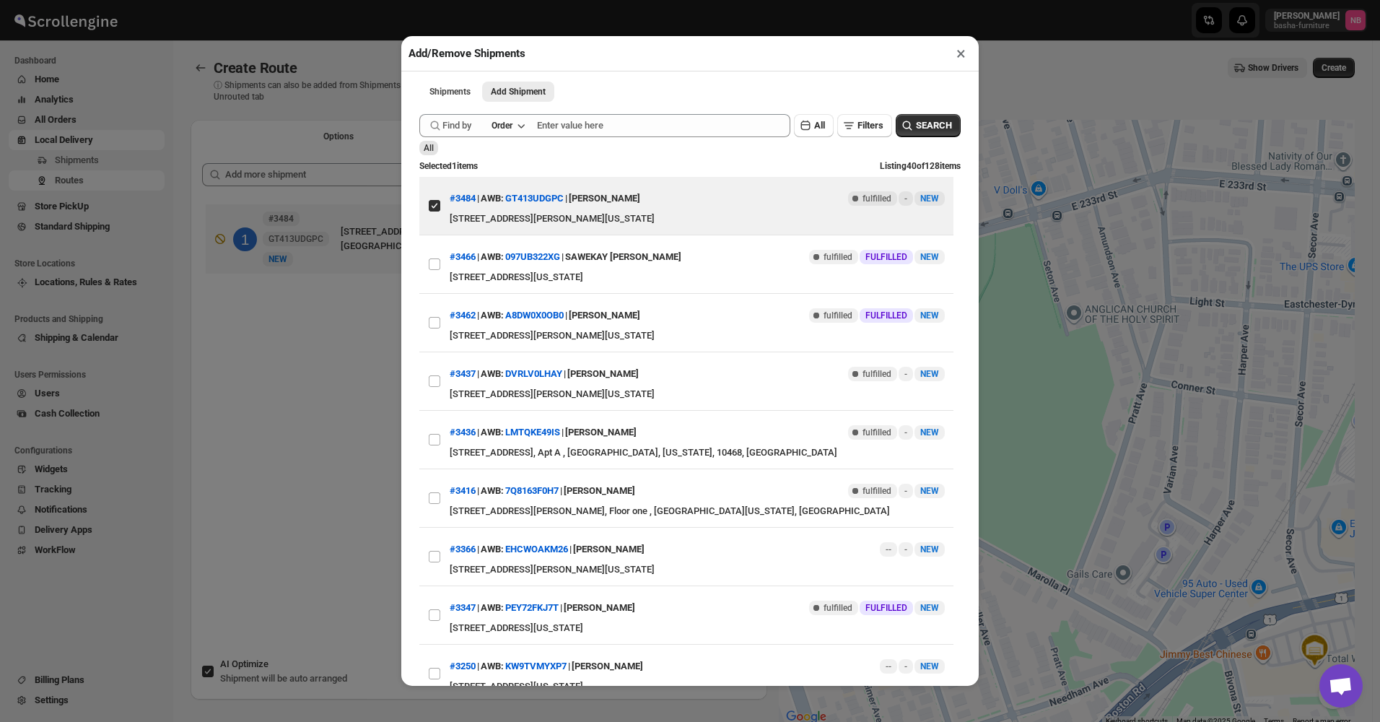
click at [357, 355] on div "Add/Remove Shipments × Shipments Add Shipment More views Shipments Add Shipment…" at bounding box center [690, 361] width 1380 height 722
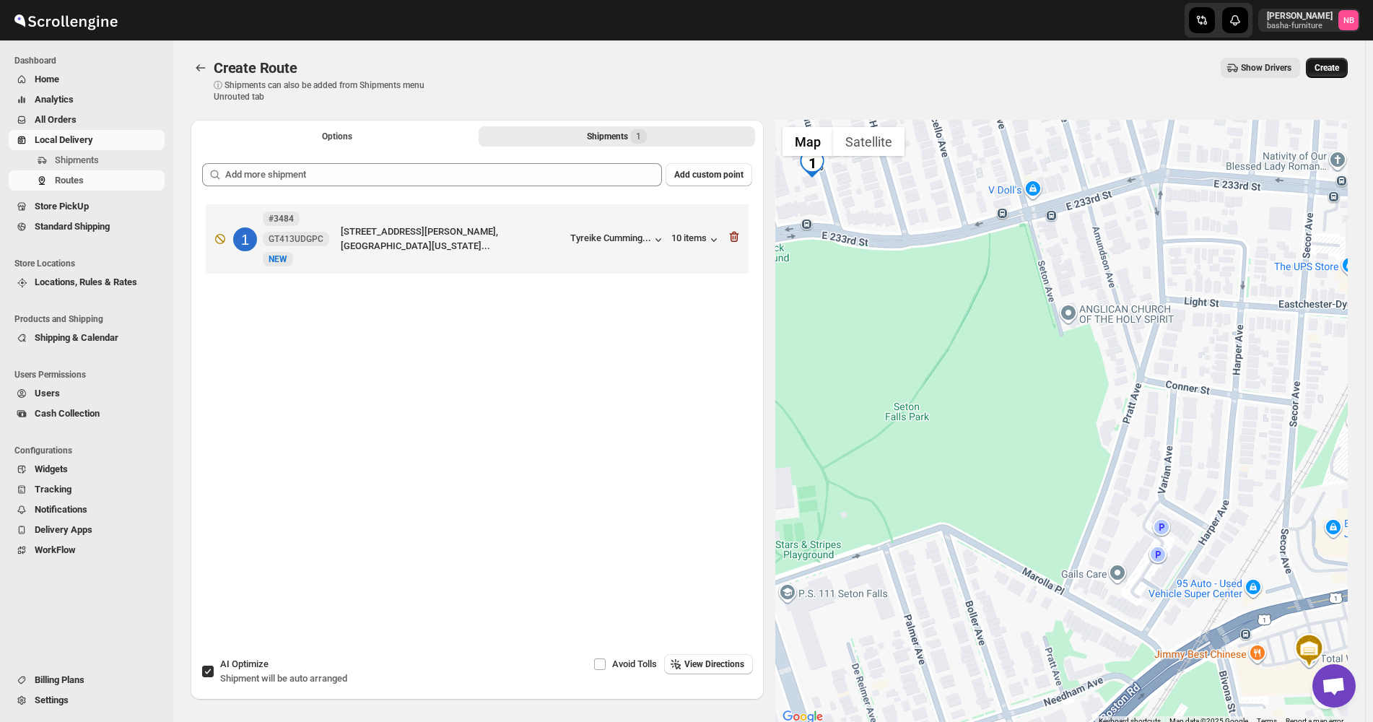
click at [1324, 68] on span "Create" at bounding box center [1326, 68] width 25 height 12
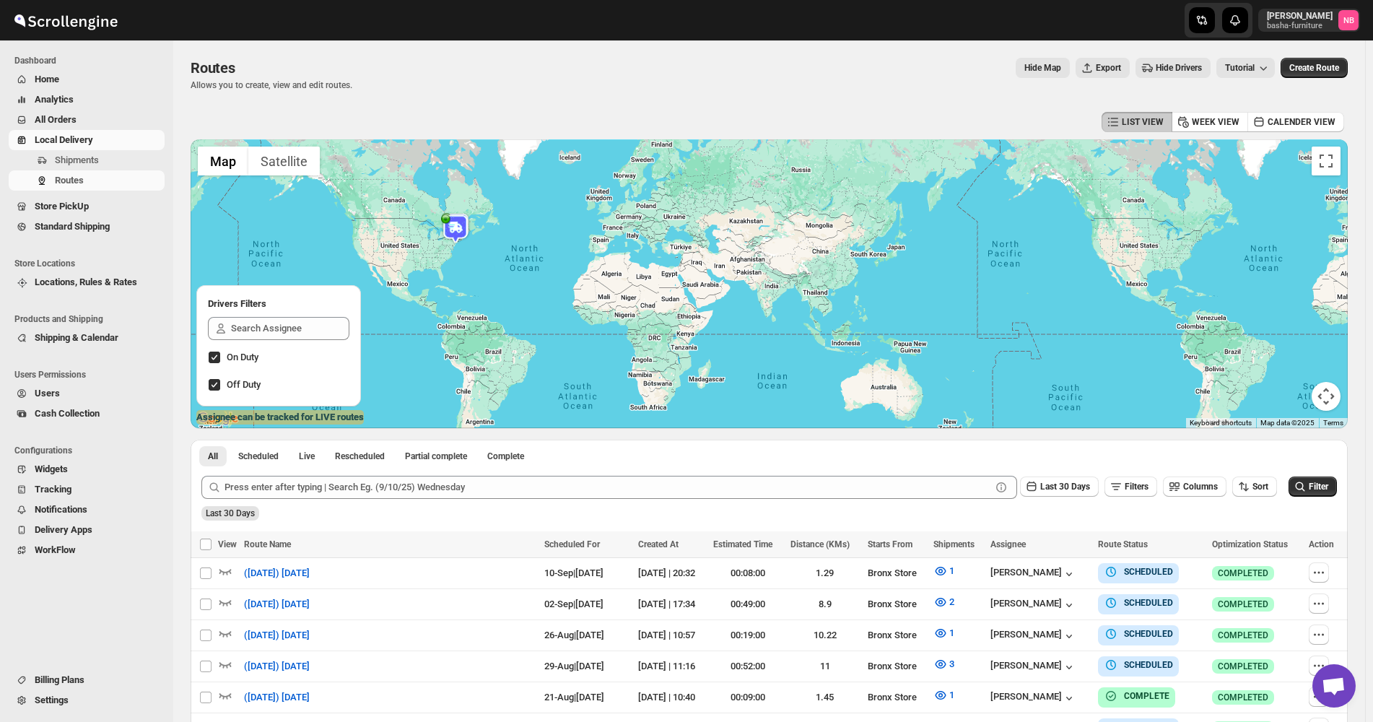
click at [74, 118] on span "All Orders" at bounding box center [56, 119] width 42 height 11
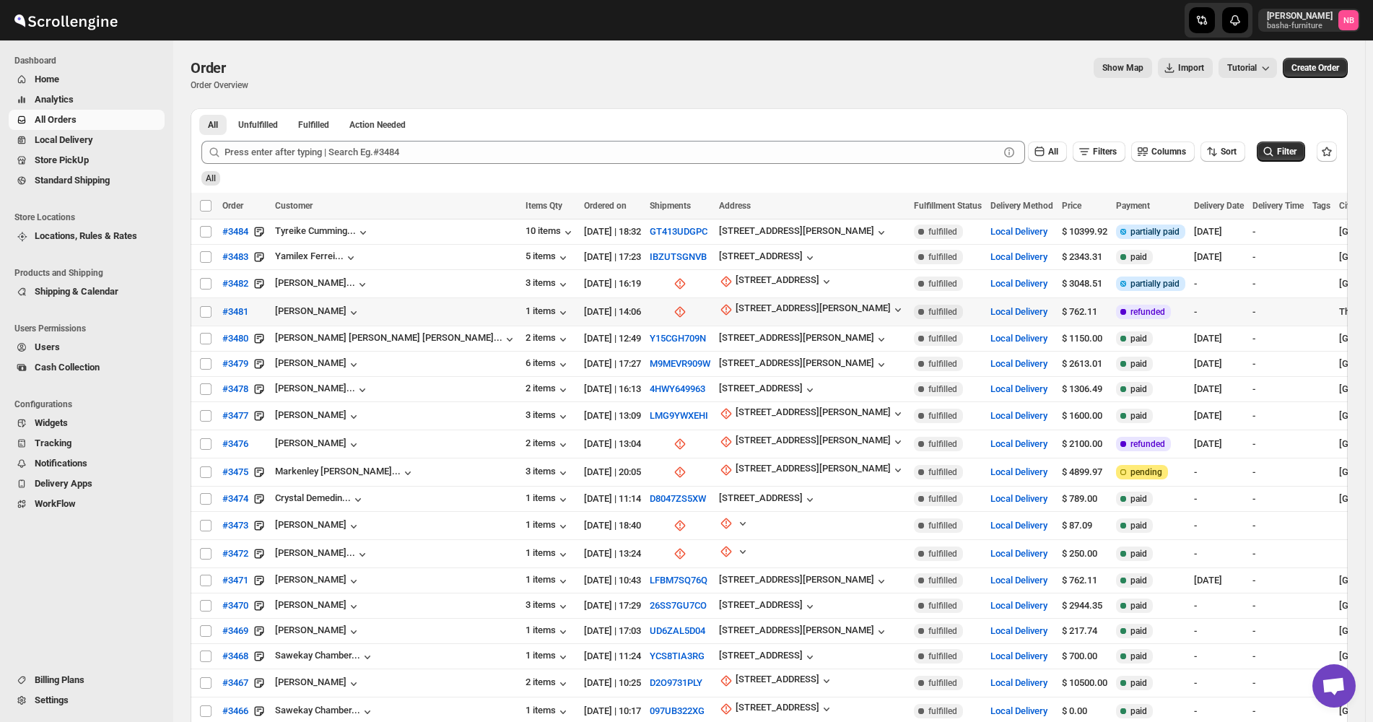
click at [645, 322] on td at bounding box center [679, 312] width 69 height 28
checkbox input "true"
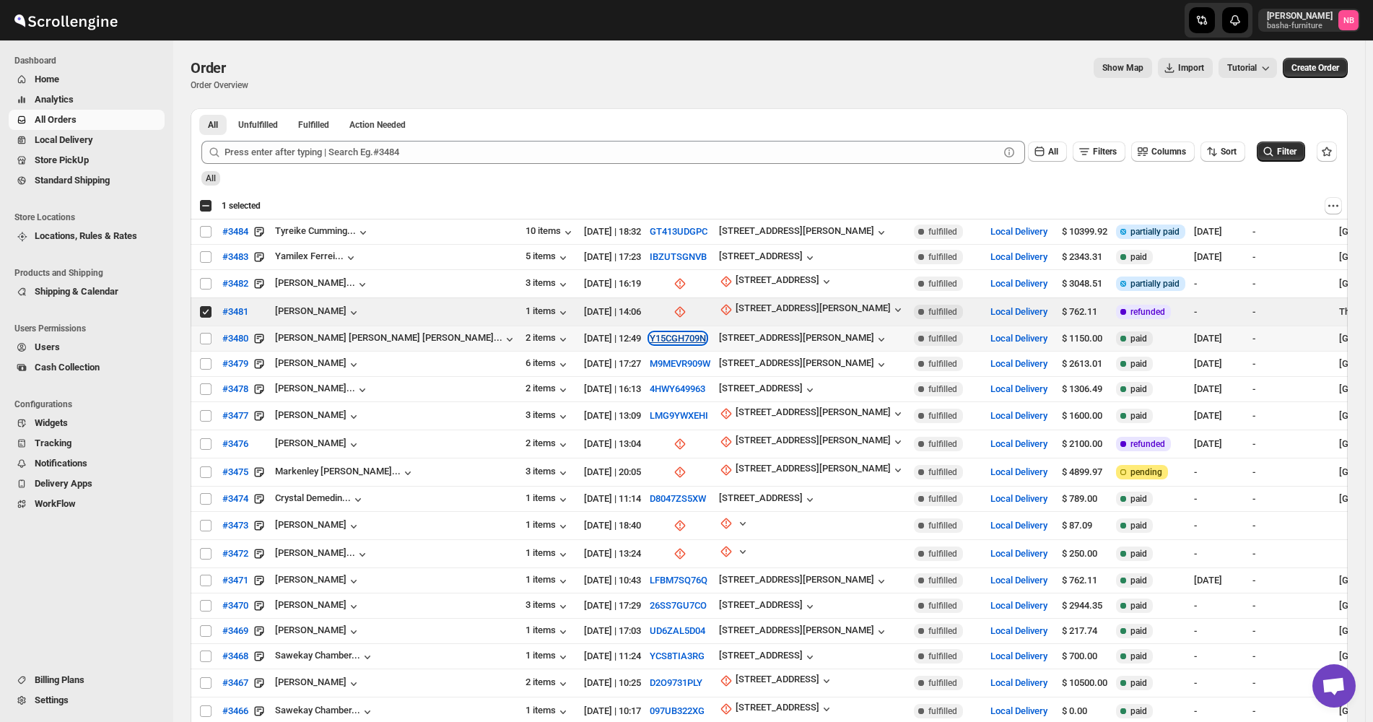
click at [649, 334] on button "Y15CGH709N" at bounding box center [677, 338] width 56 height 11
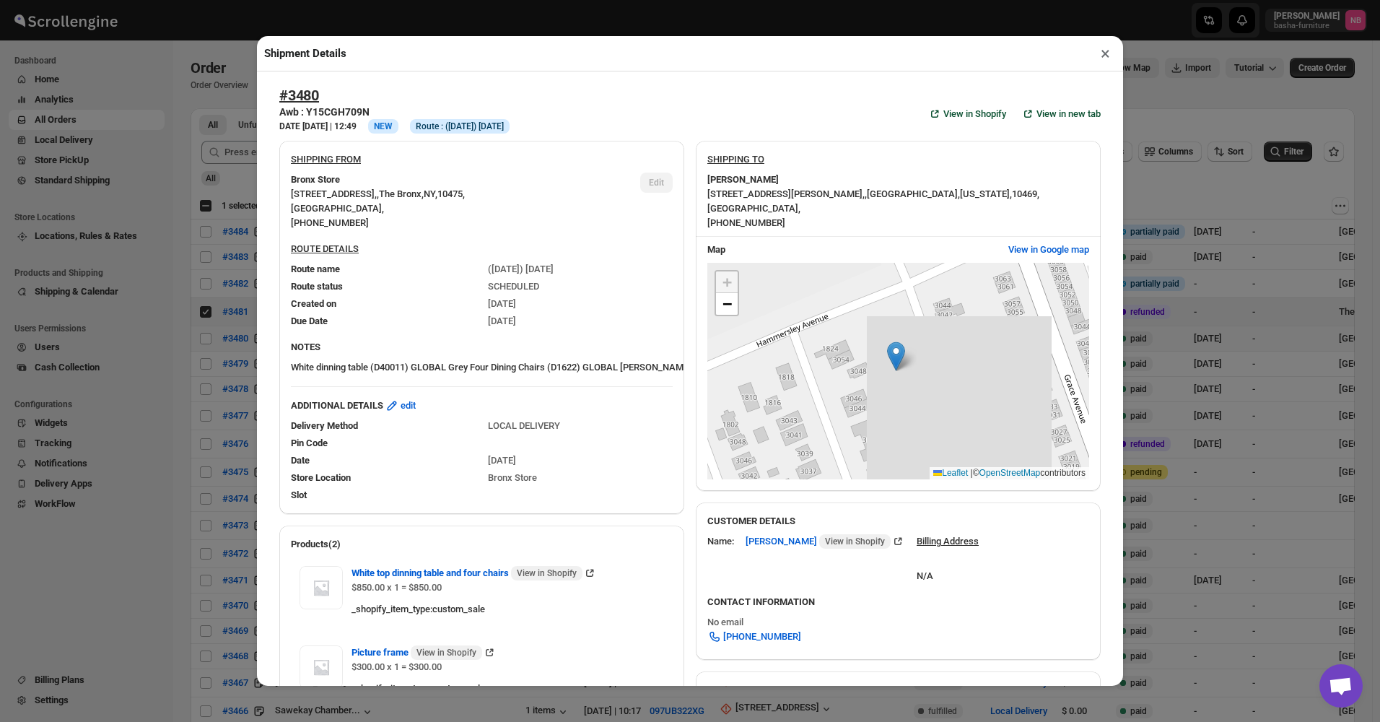
click at [227, 184] on div "Shipment Details × #3480 Awb : Y15CGH709N DATE [DATE] | 12:49 Info NEW Info Rou…" at bounding box center [690, 361] width 1380 height 722
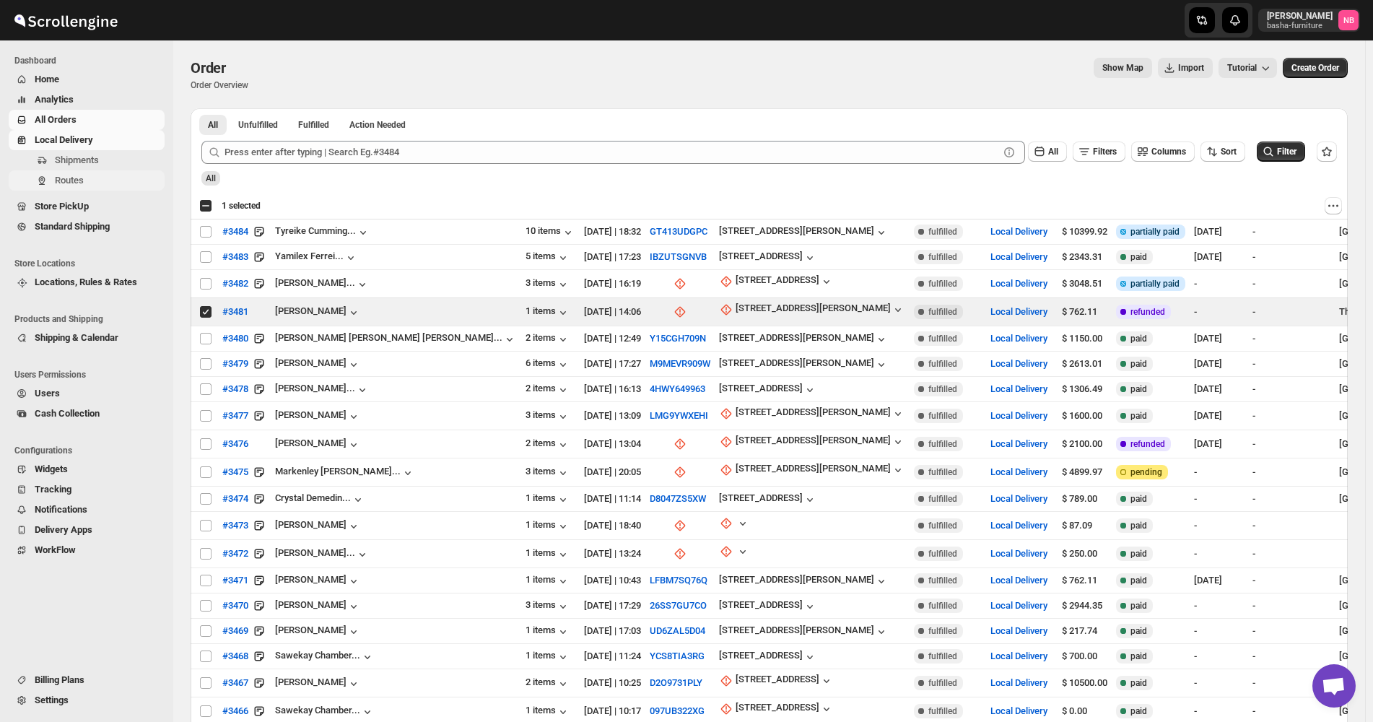
click at [57, 183] on span "Routes" at bounding box center [69, 180] width 29 height 11
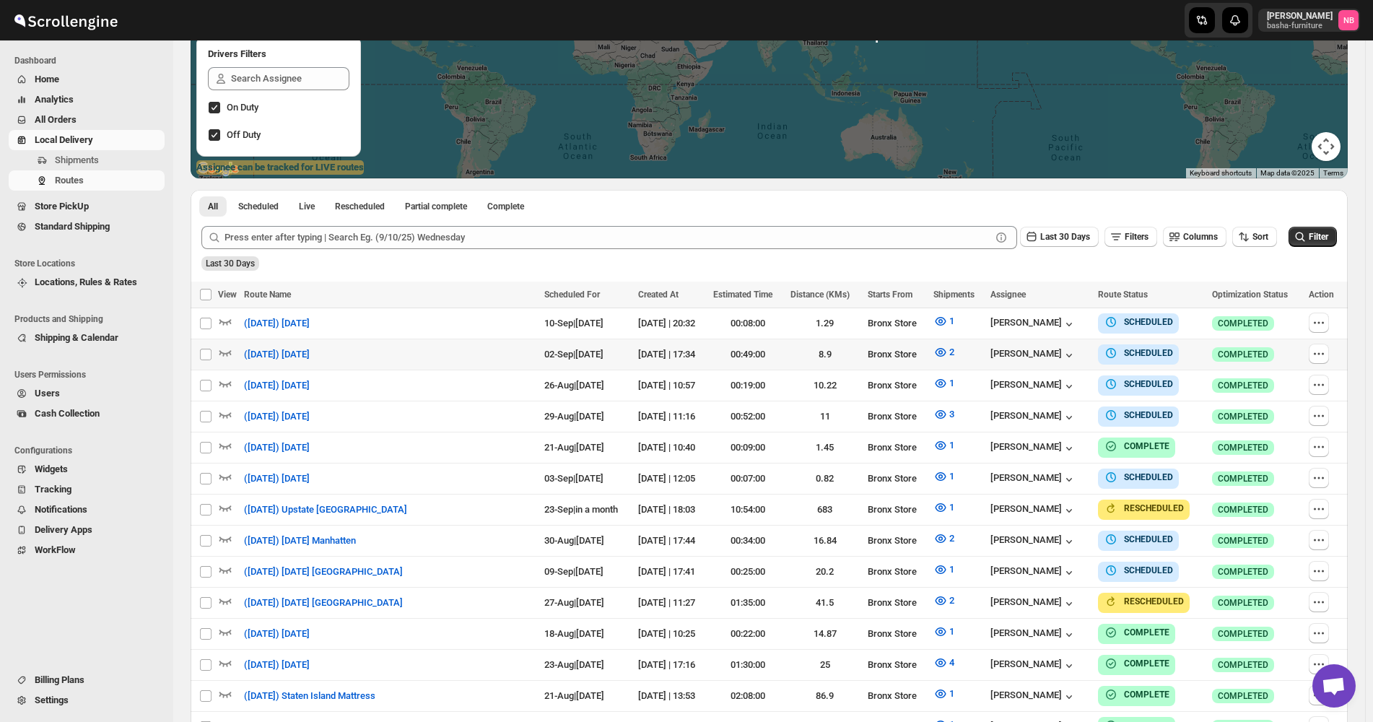
scroll to position [289, 0]
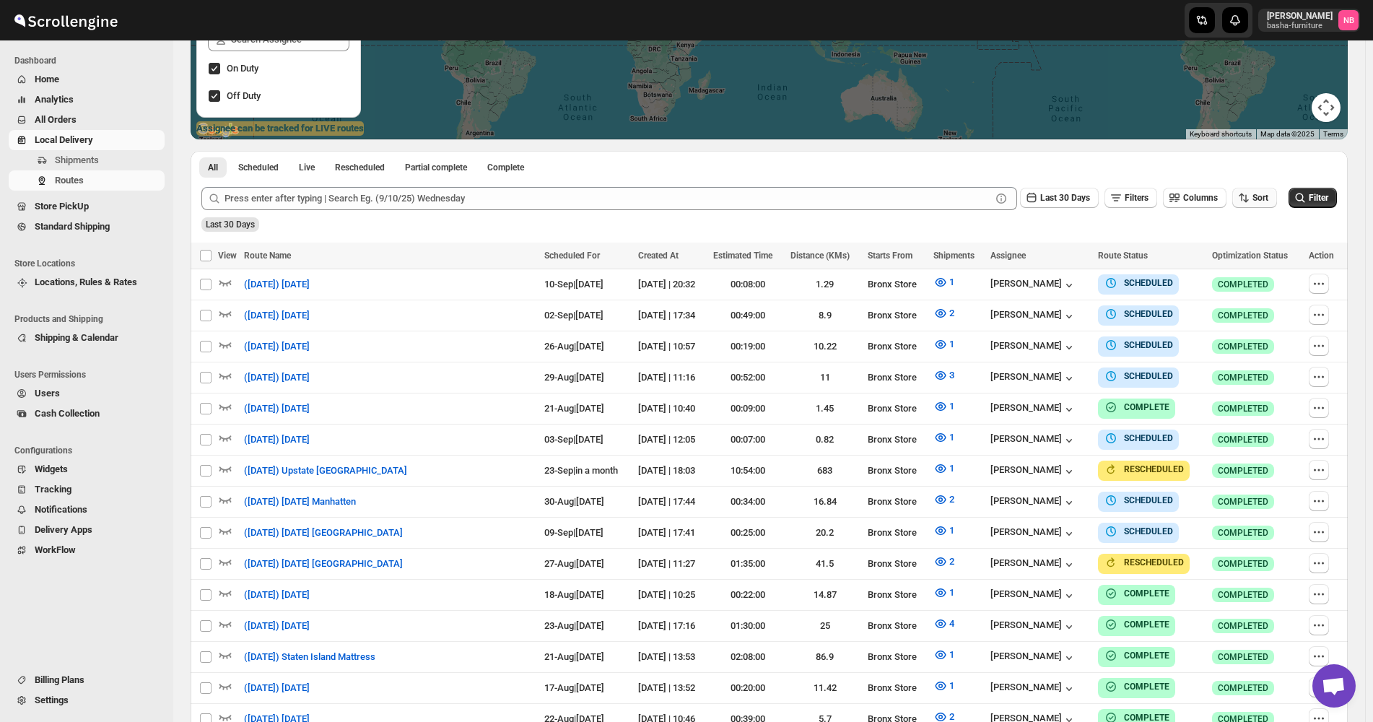
click at [1251, 193] on icon "button" at bounding box center [1243, 198] width 14 height 14
click at [1263, 268] on button "Due Date" at bounding box center [1257, 275] width 87 height 23
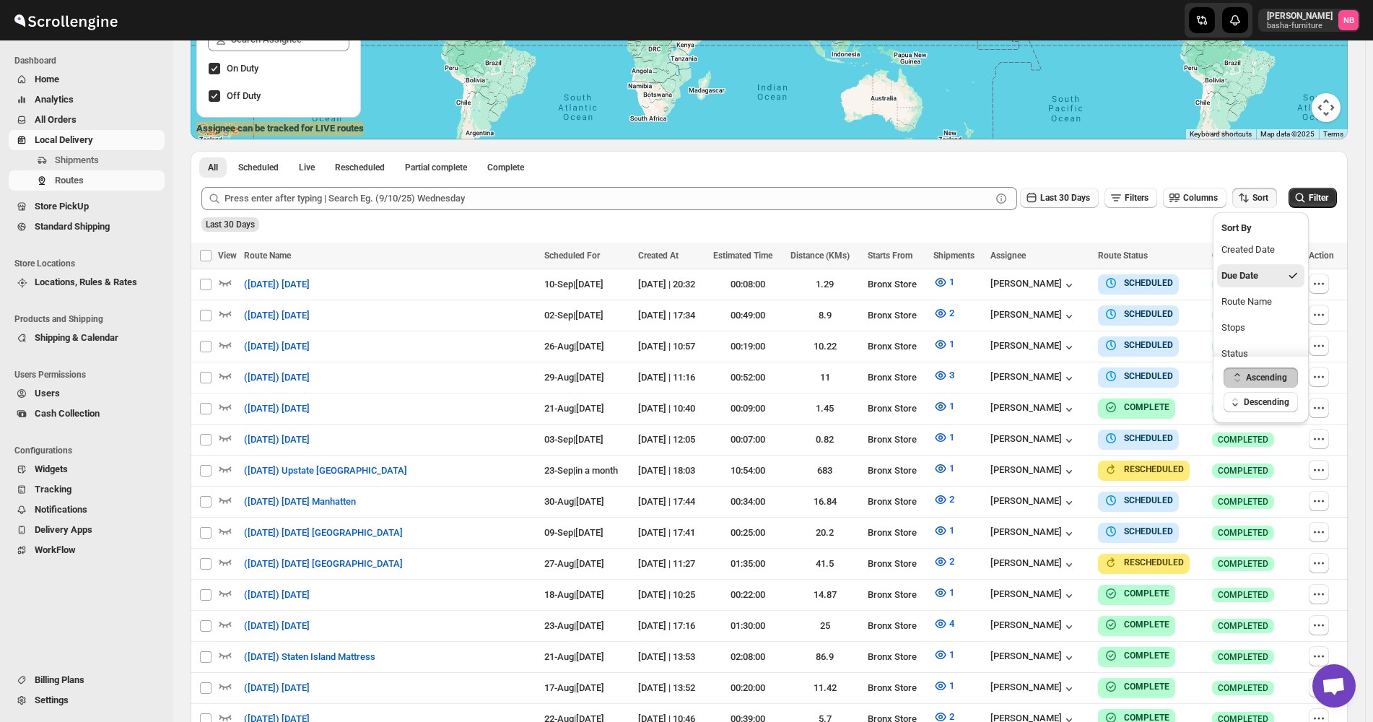
click at [1071, 200] on span "Last 30 Days" at bounding box center [1065, 198] width 50 height 10
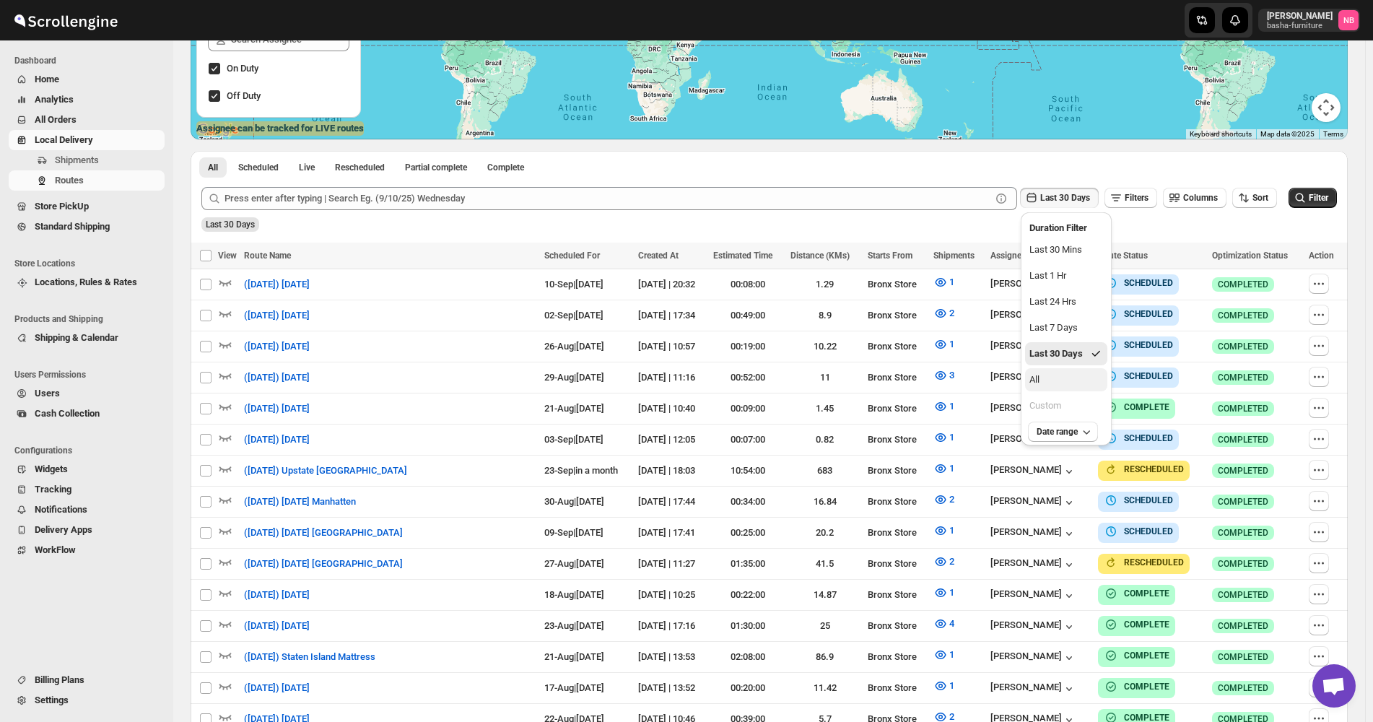
click at [1069, 383] on button "All" at bounding box center [1066, 379] width 82 height 23
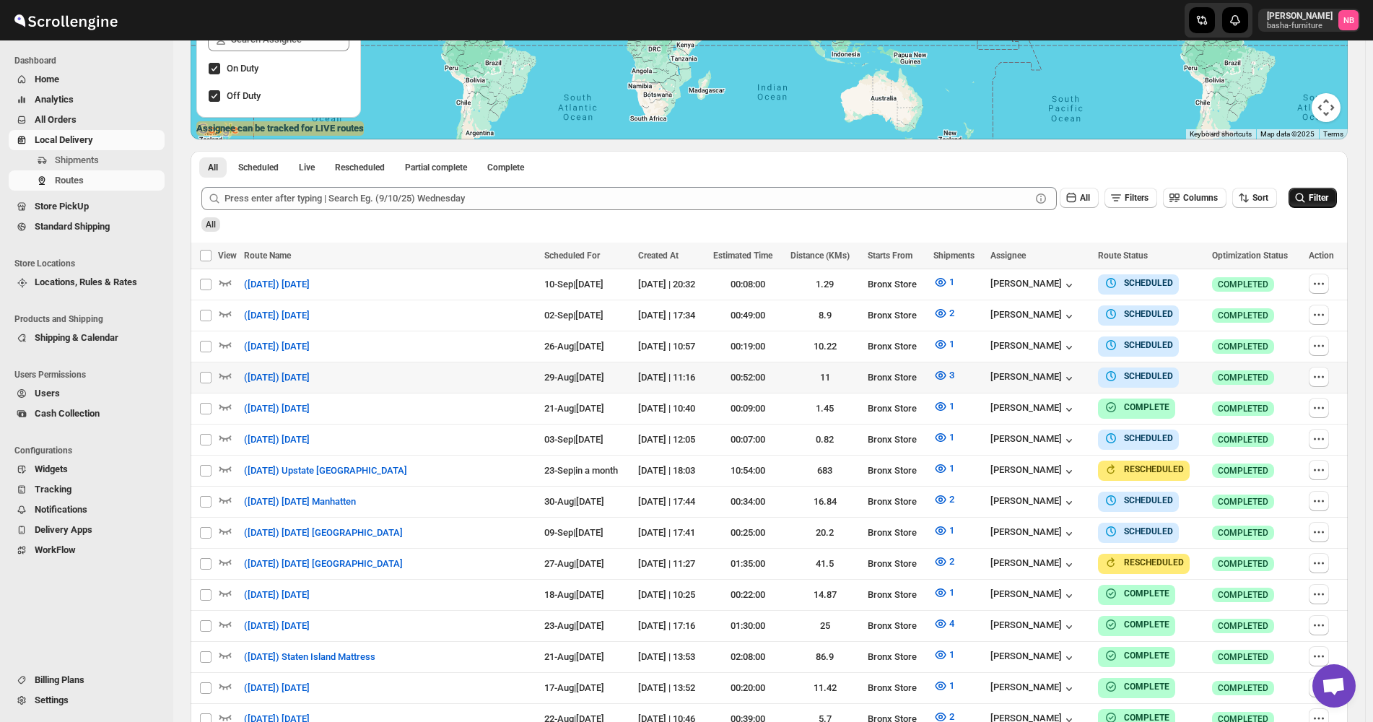
click at [1326, 199] on span "Filter" at bounding box center [1317, 198] width 19 height 10
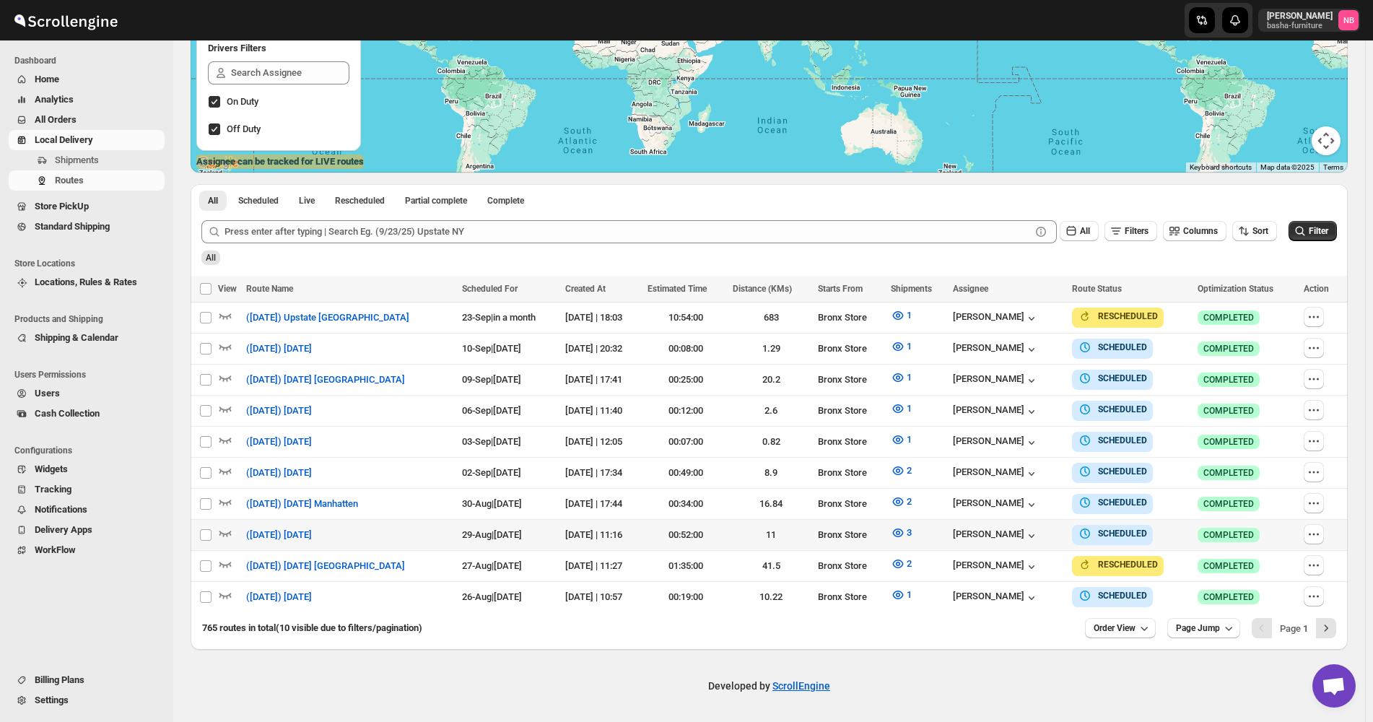
scroll to position [248, 0]
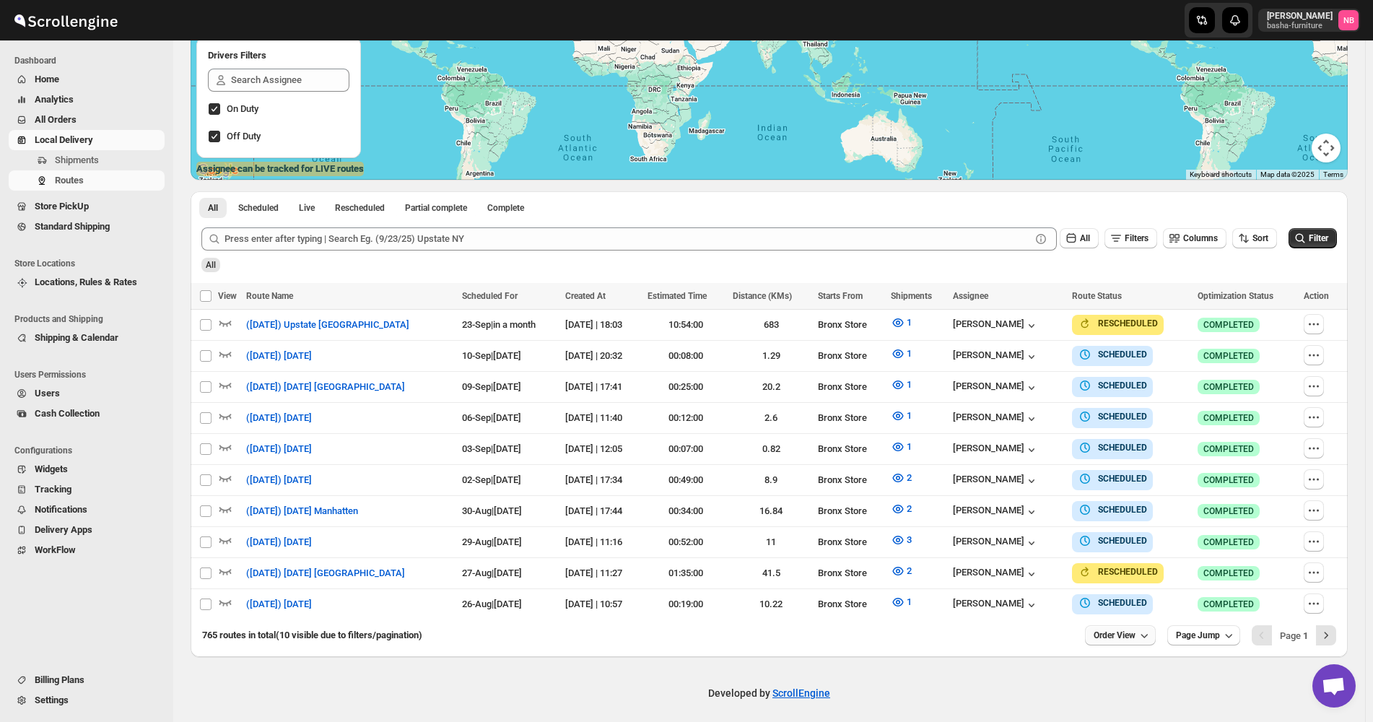
click at [1137, 634] on button "Order View" at bounding box center [1120, 635] width 71 height 20
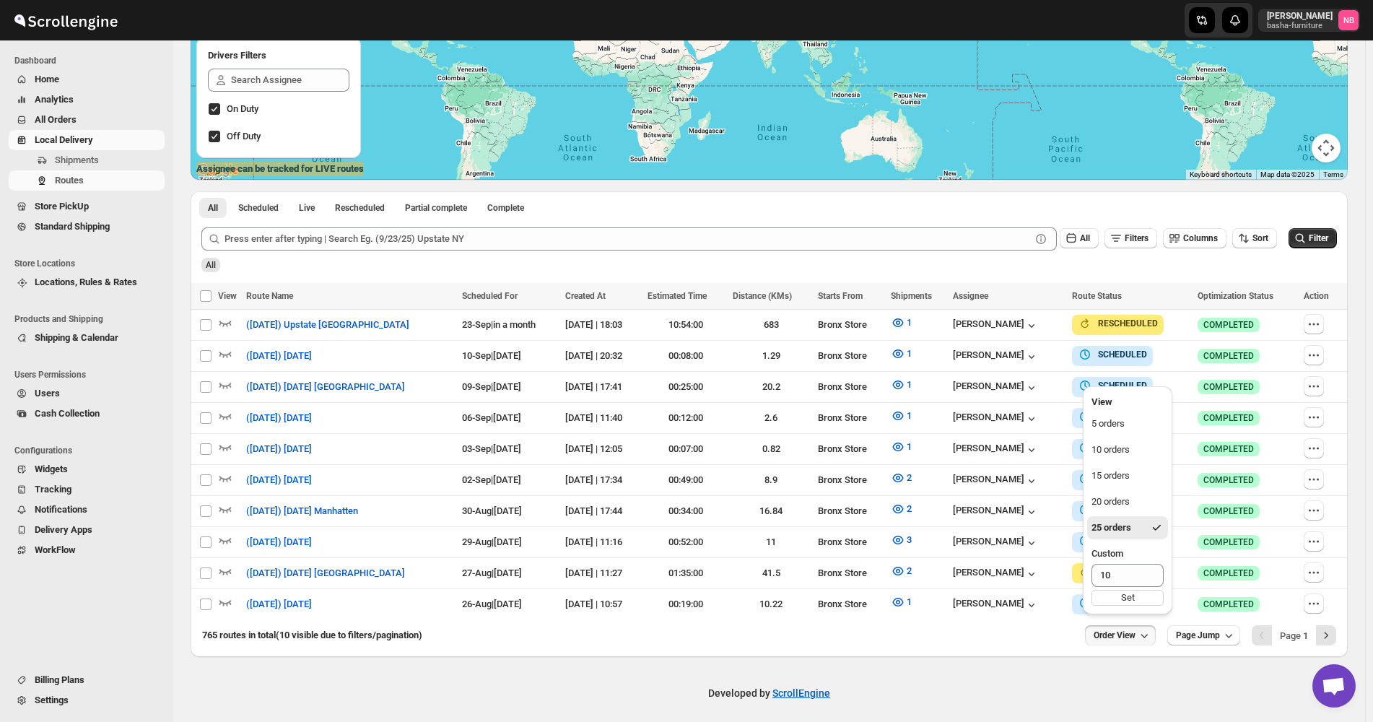
click at [1123, 523] on div "25 orders" at bounding box center [1111, 527] width 40 height 14
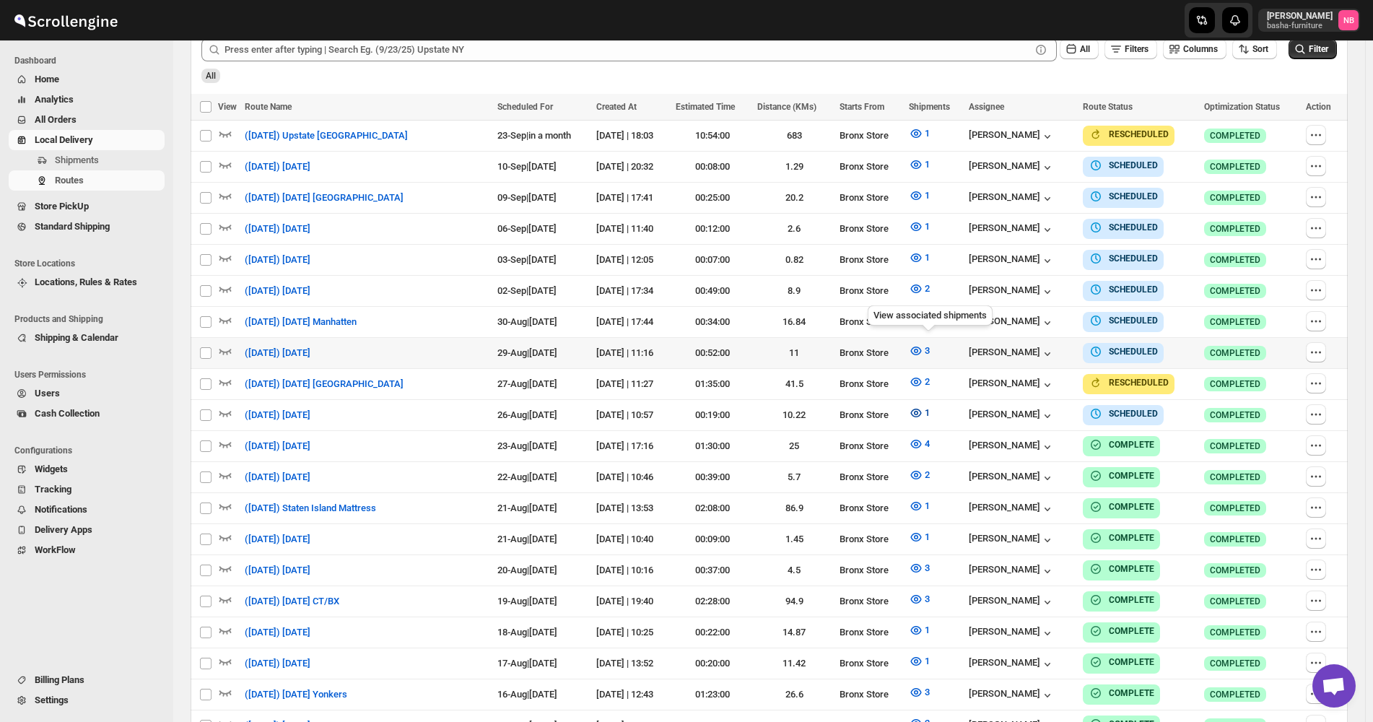
scroll to position [361, 0]
